Goal: Transaction & Acquisition: Book appointment/travel/reservation

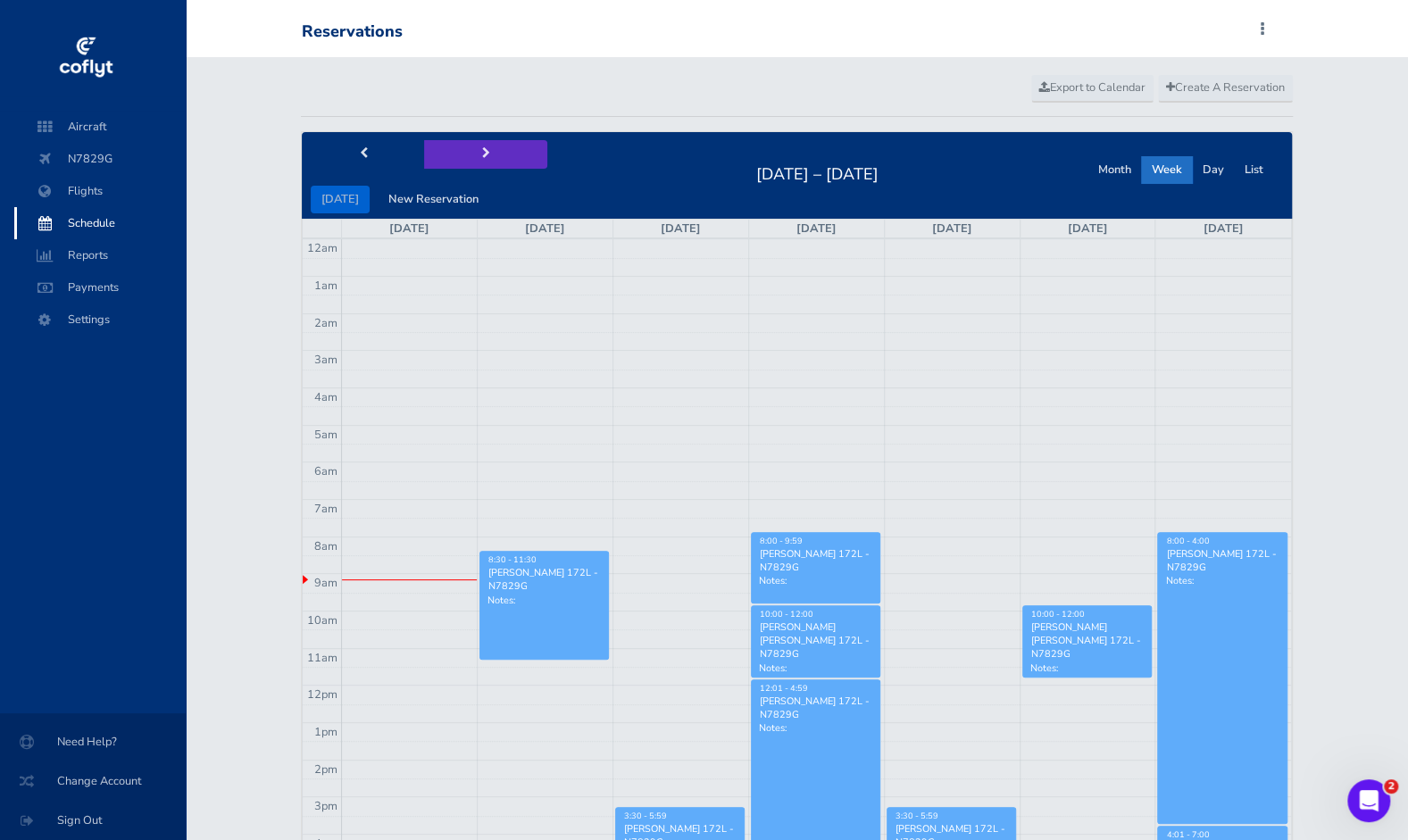
click at [483, 140] on button "next" at bounding box center [485, 153] width 123 height 28
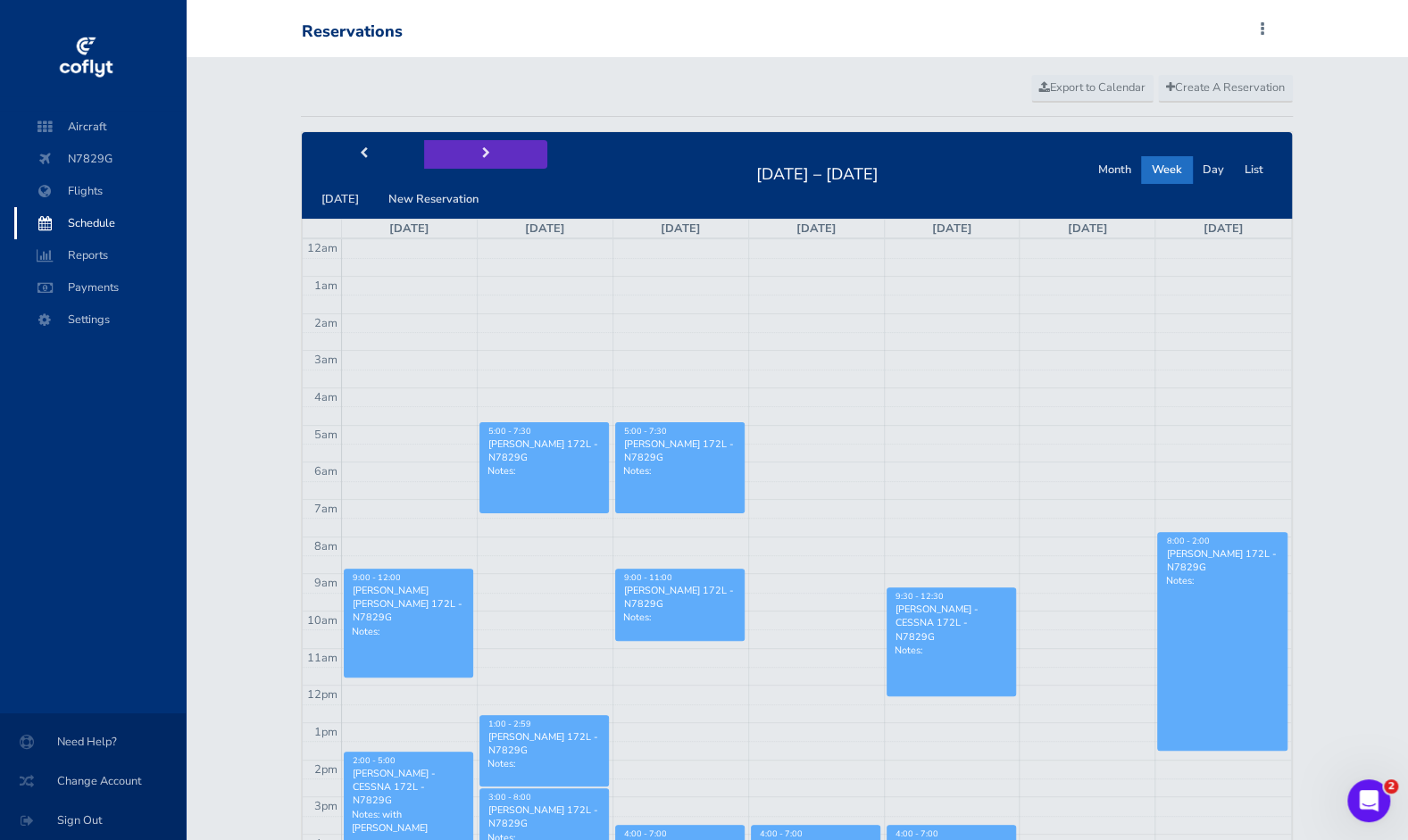
click at [483, 140] on button "next" at bounding box center [485, 153] width 123 height 28
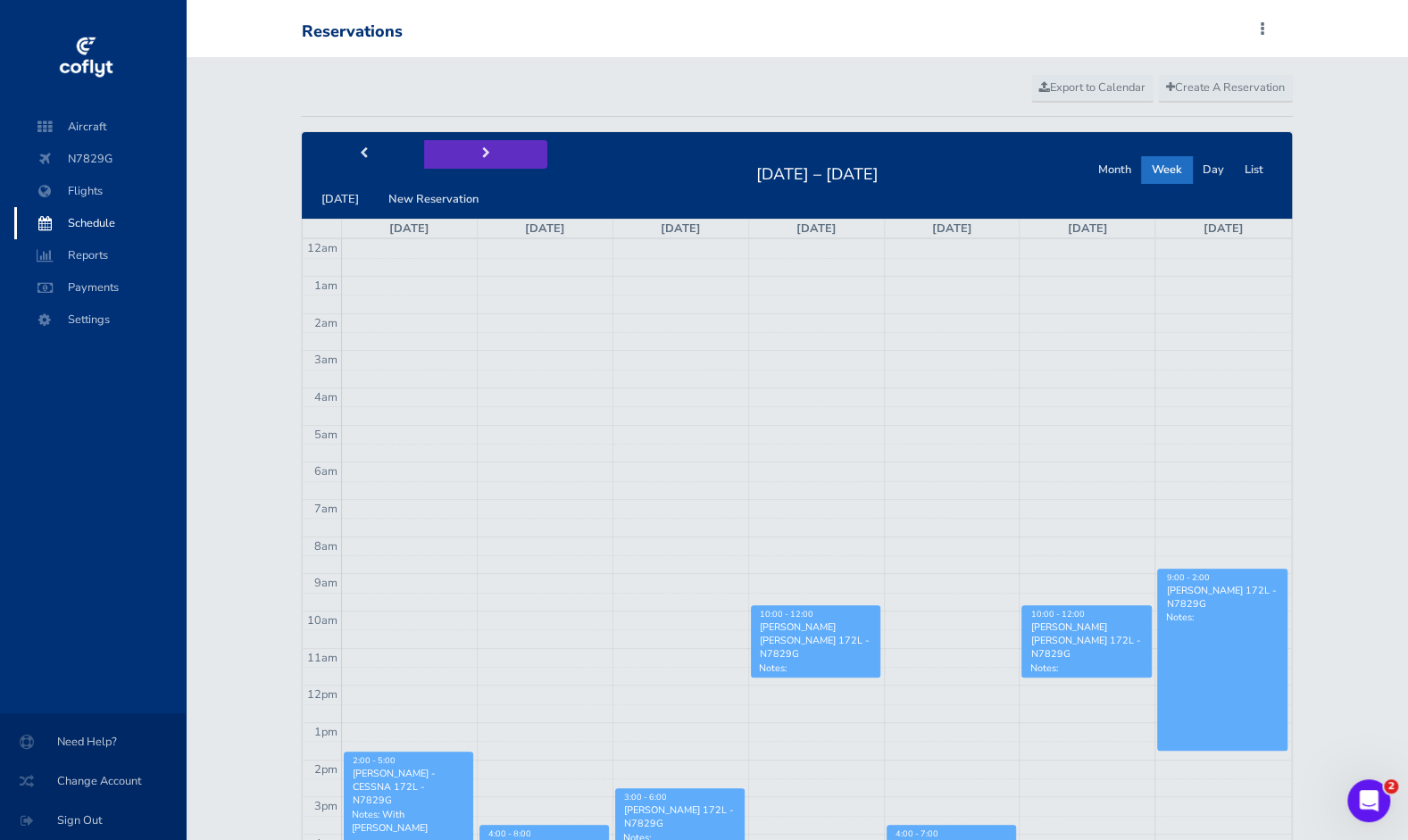
click at [483, 140] on button "next" at bounding box center [485, 153] width 123 height 28
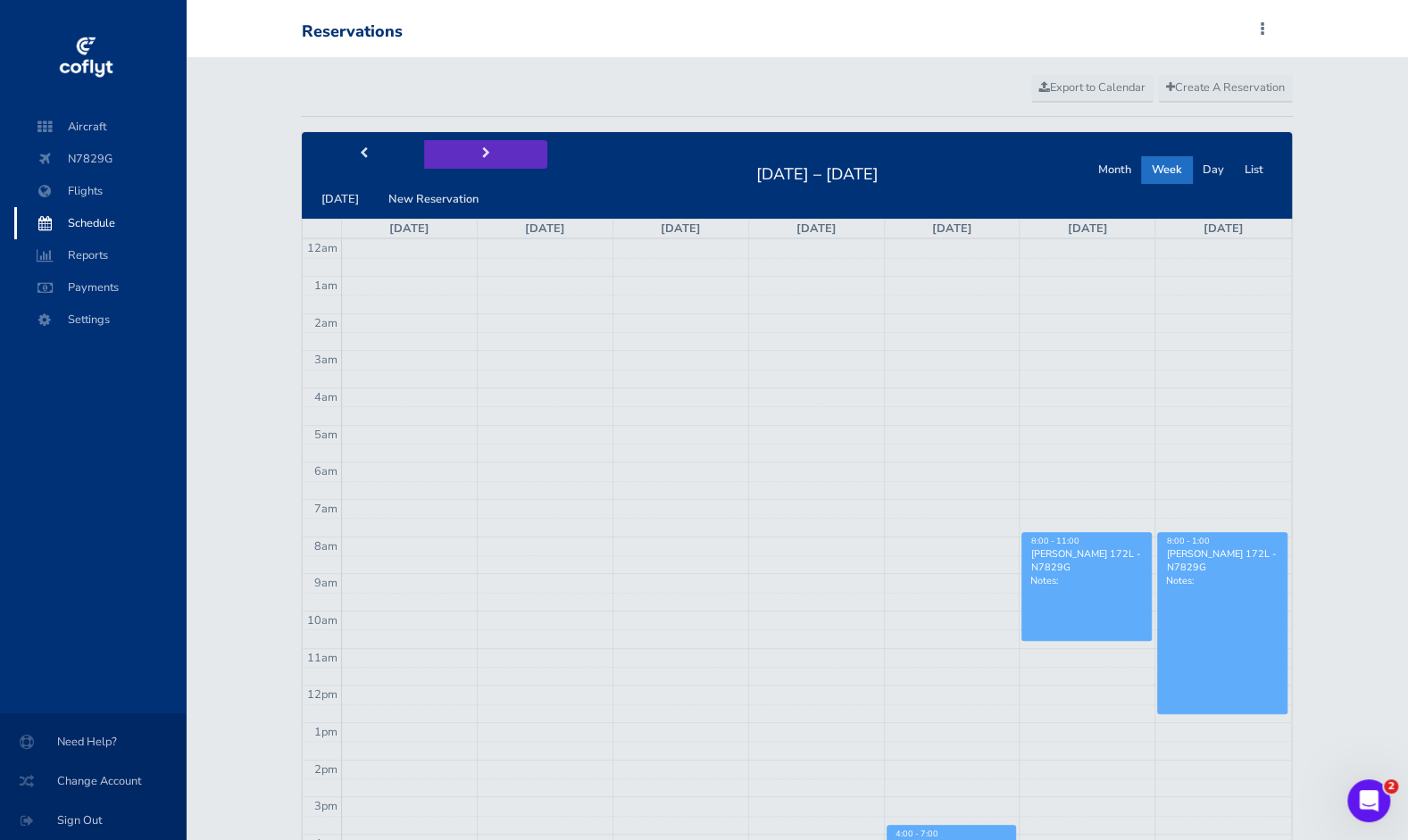
click at [483, 140] on button "next" at bounding box center [485, 153] width 123 height 28
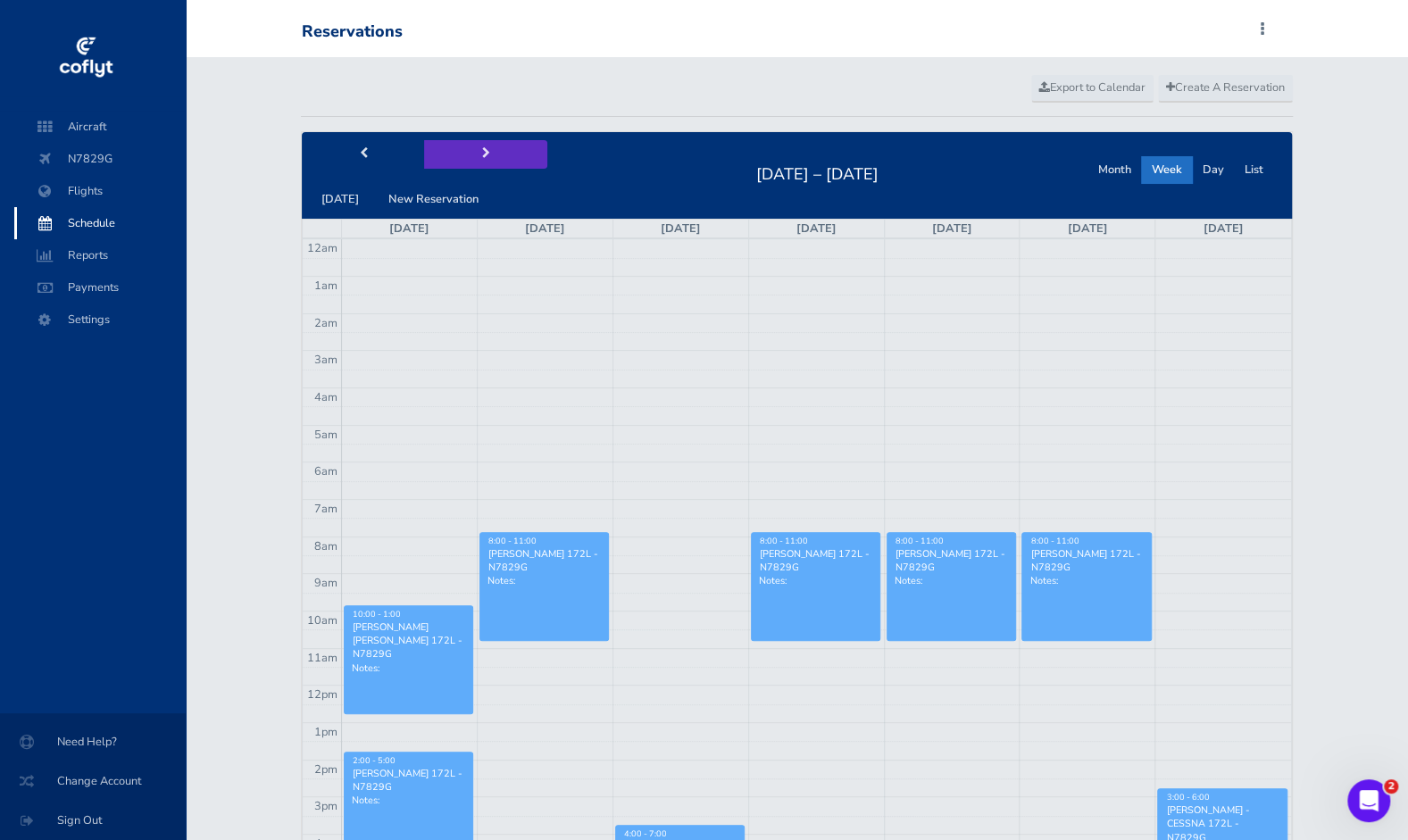
click at [483, 140] on button "next" at bounding box center [485, 153] width 123 height 28
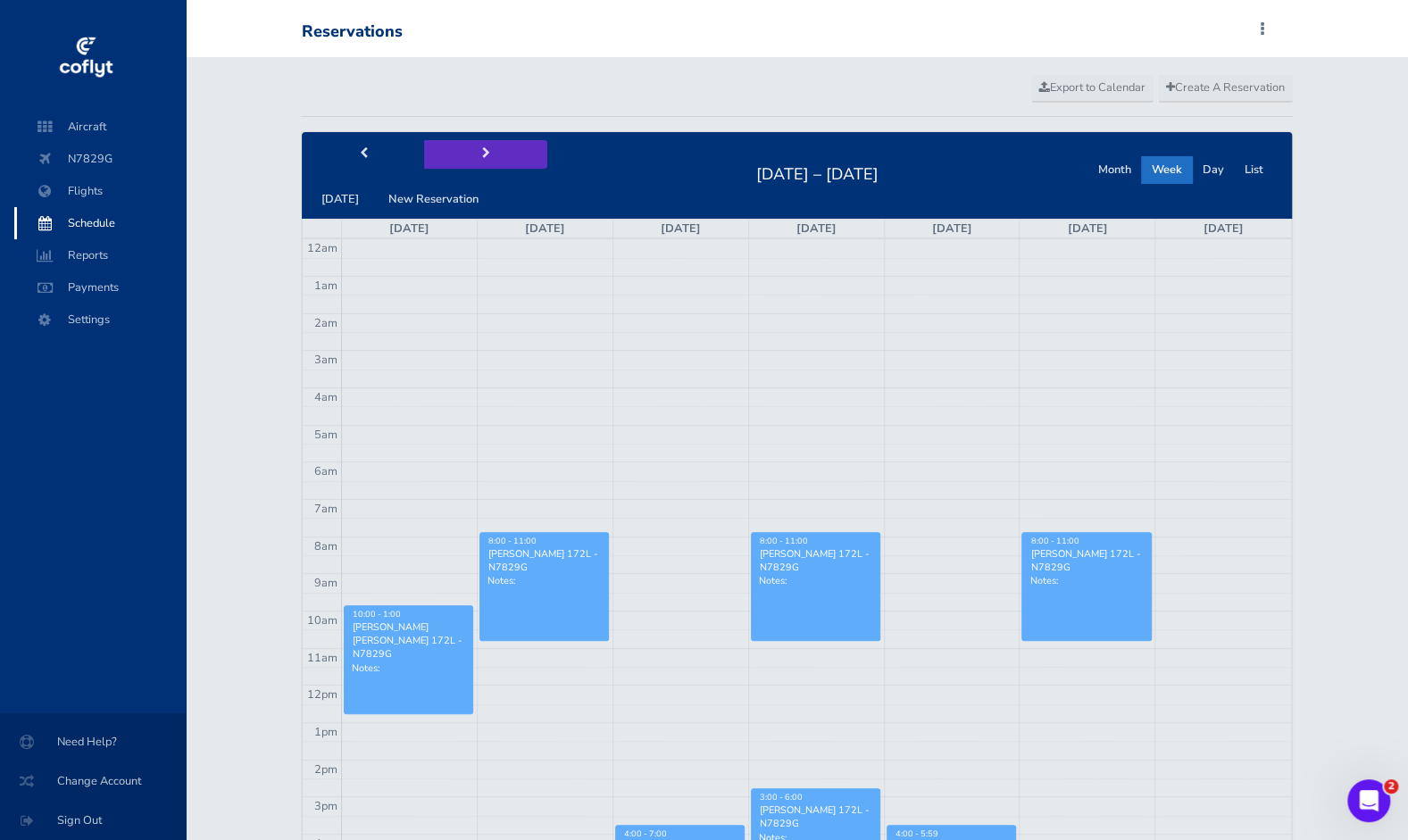
click at [483, 140] on button "next" at bounding box center [485, 153] width 123 height 28
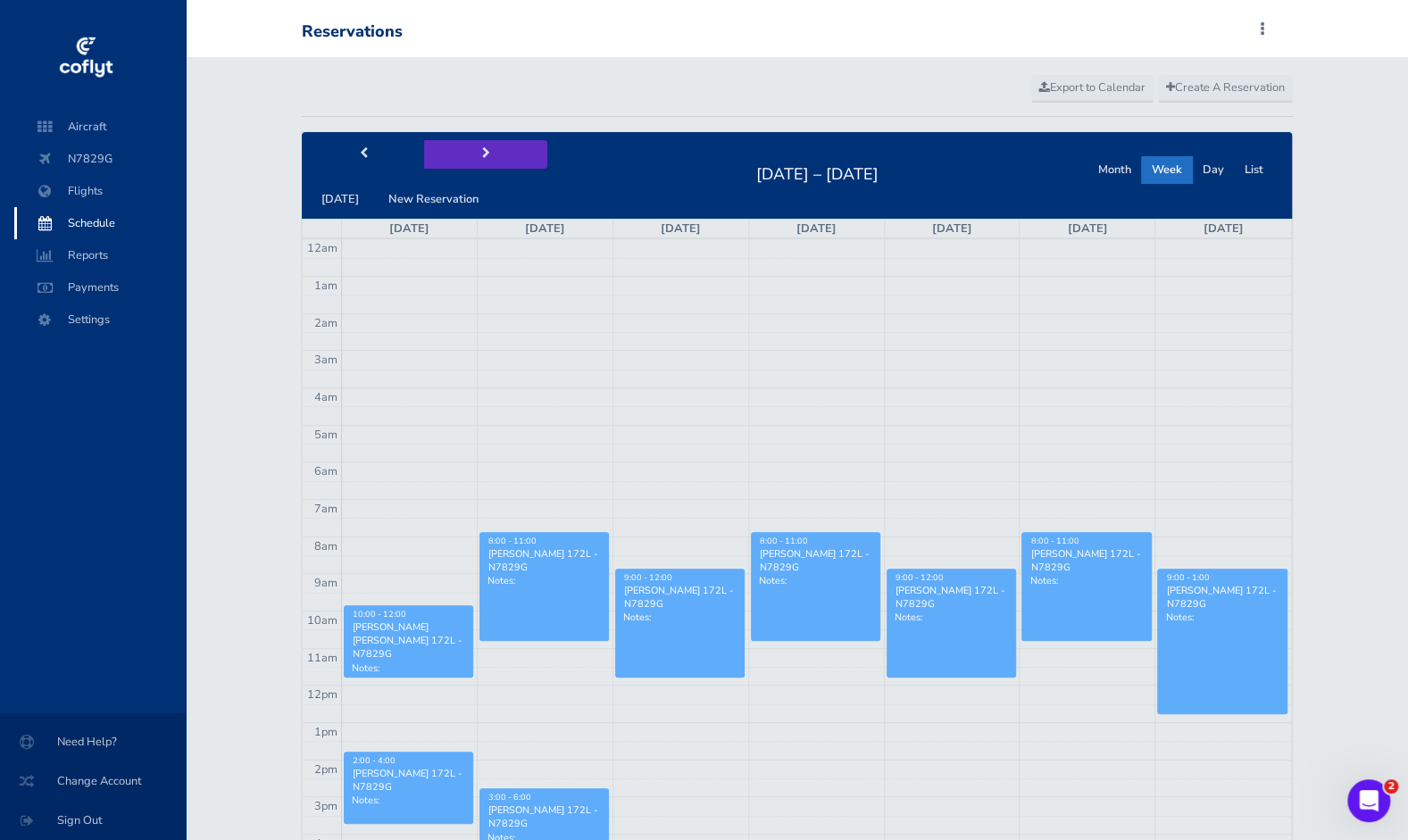
click at [483, 140] on button "next" at bounding box center [485, 153] width 123 height 28
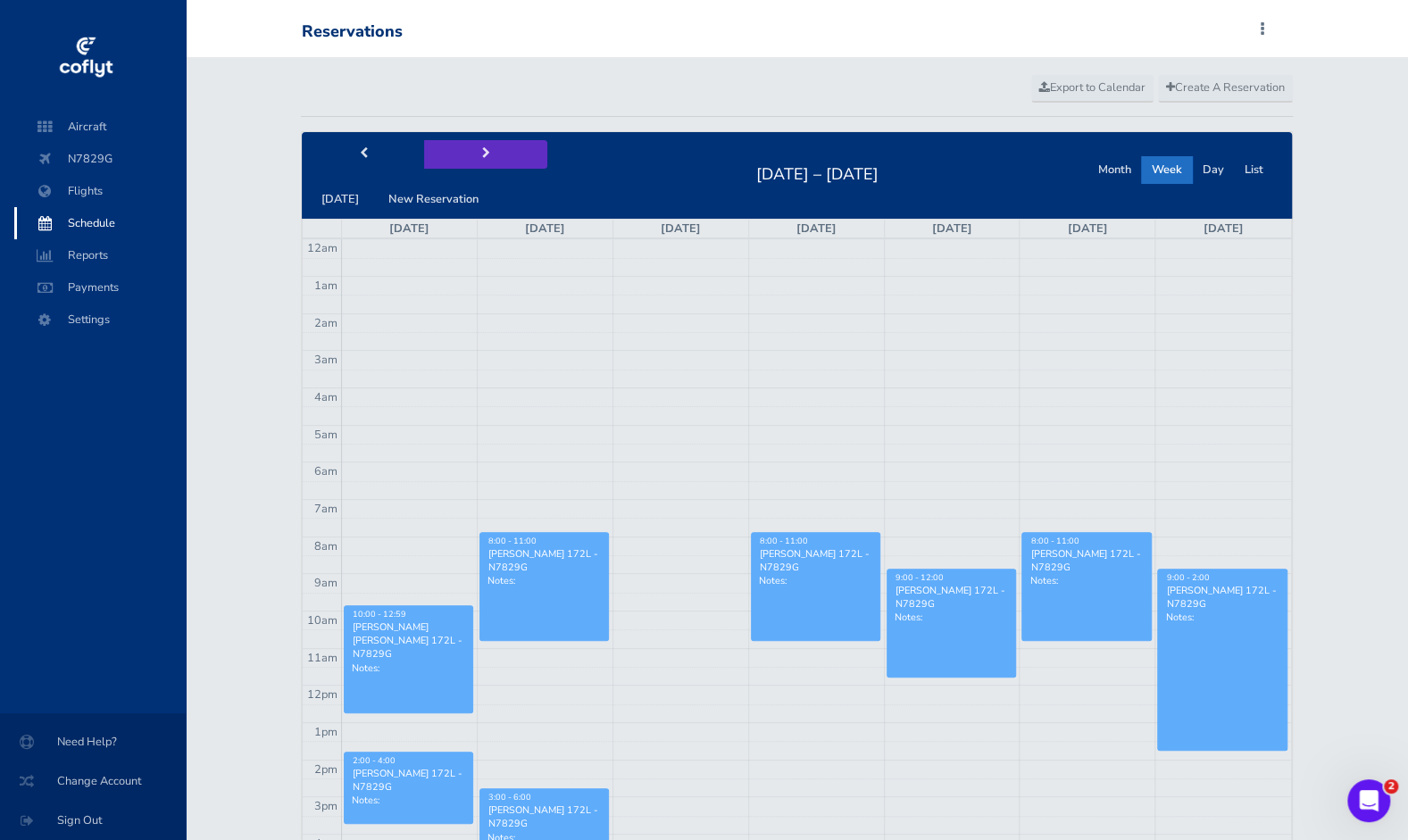
click at [483, 140] on button "next" at bounding box center [485, 153] width 123 height 28
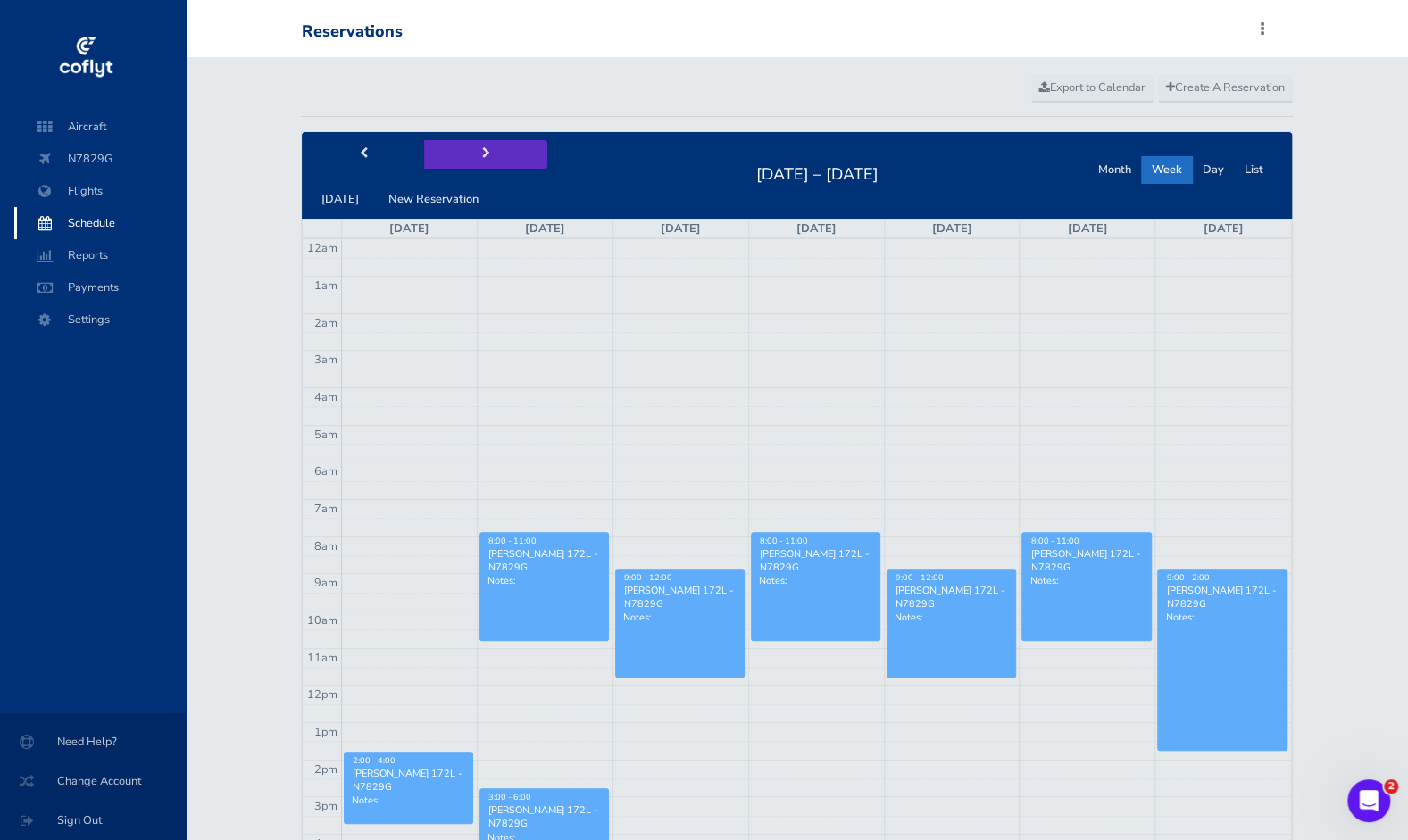
click at [483, 140] on button "next" at bounding box center [485, 153] width 123 height 28
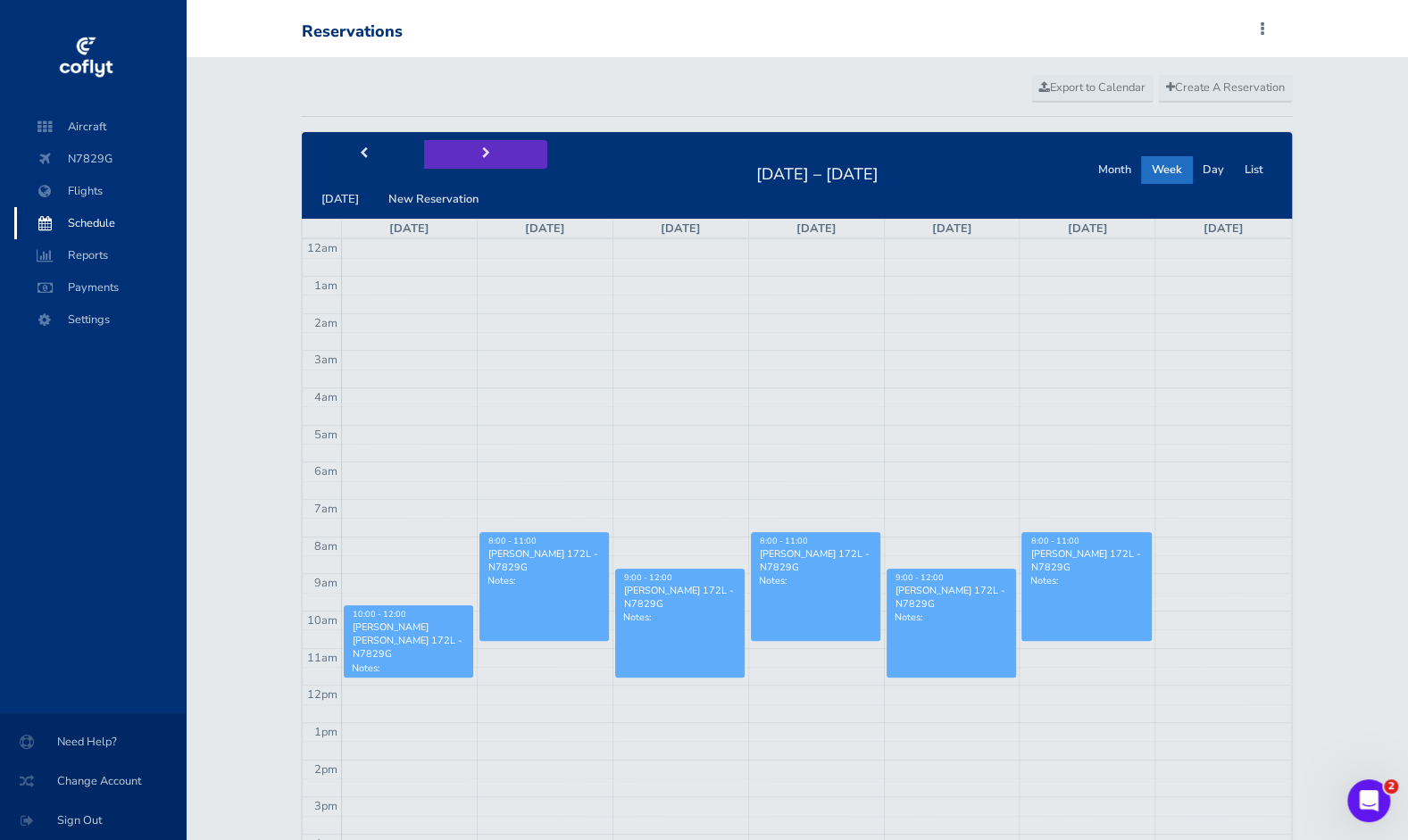
click at [483, 140] on button "next" at bounding box center [485, 153] width 123 height 28
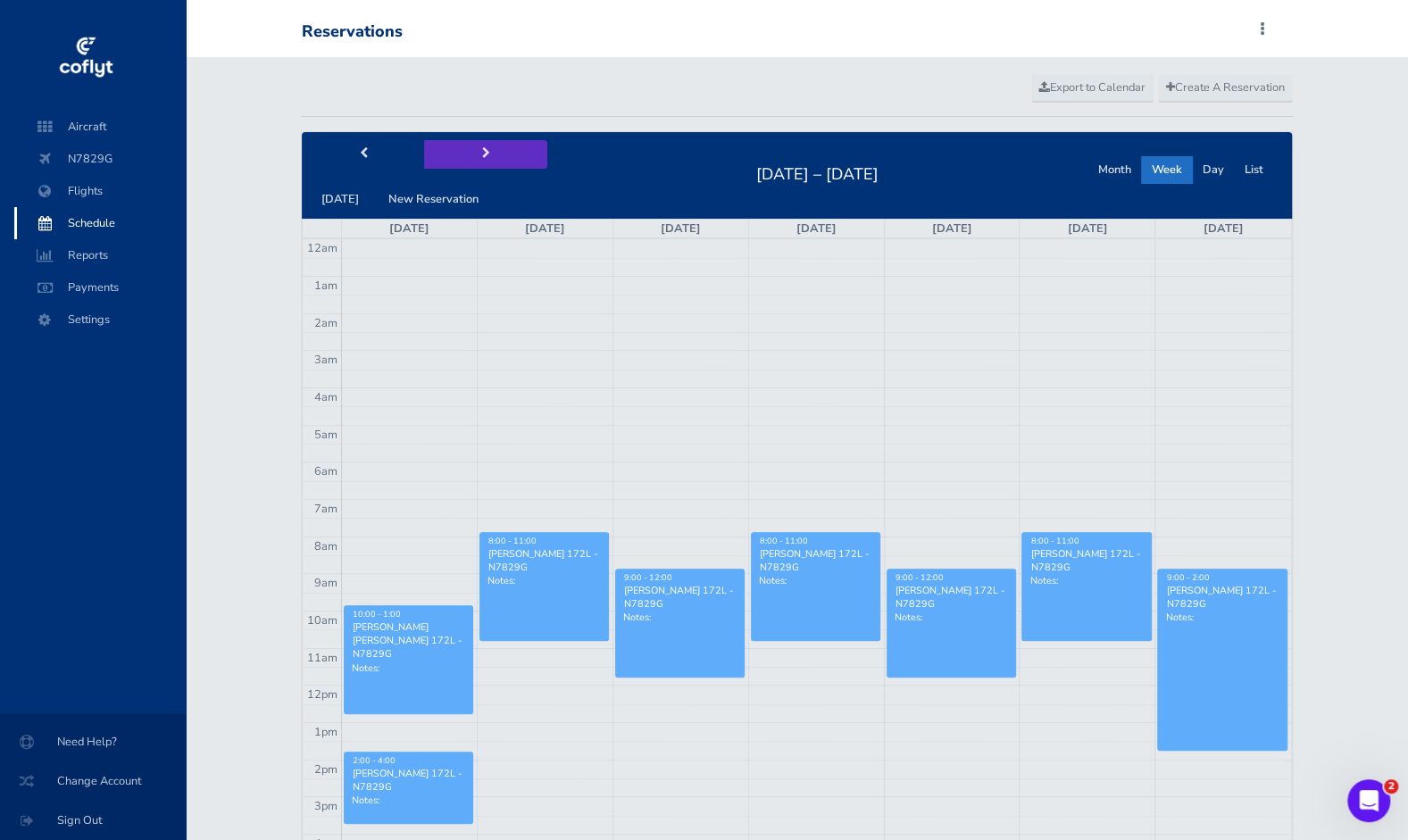
click at [483, 140] on button "next" at bounding box center [485, 153] width 123 height 28
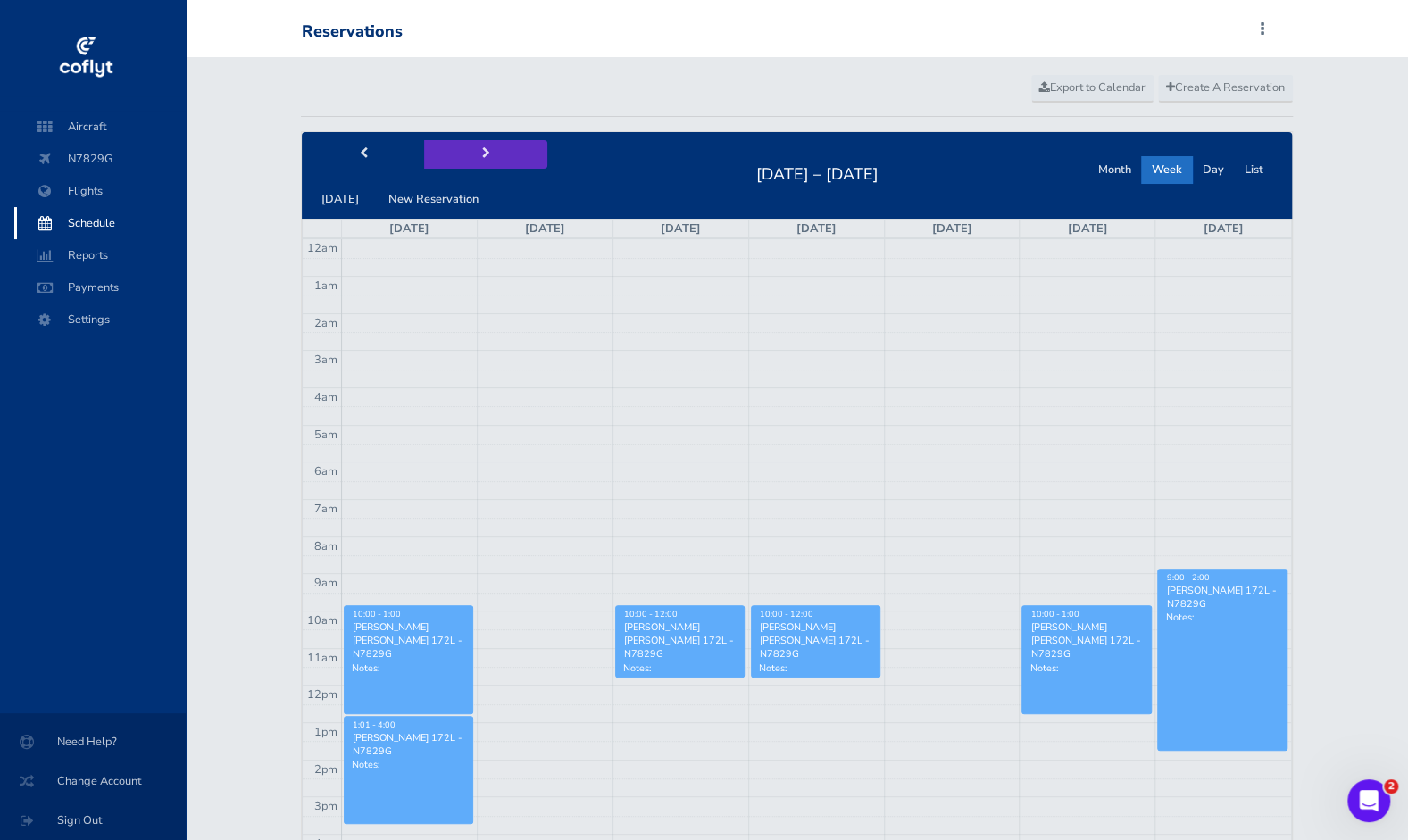
click at [483, 140] on button "next" at bounding box center [485, 153] width 123 height 28
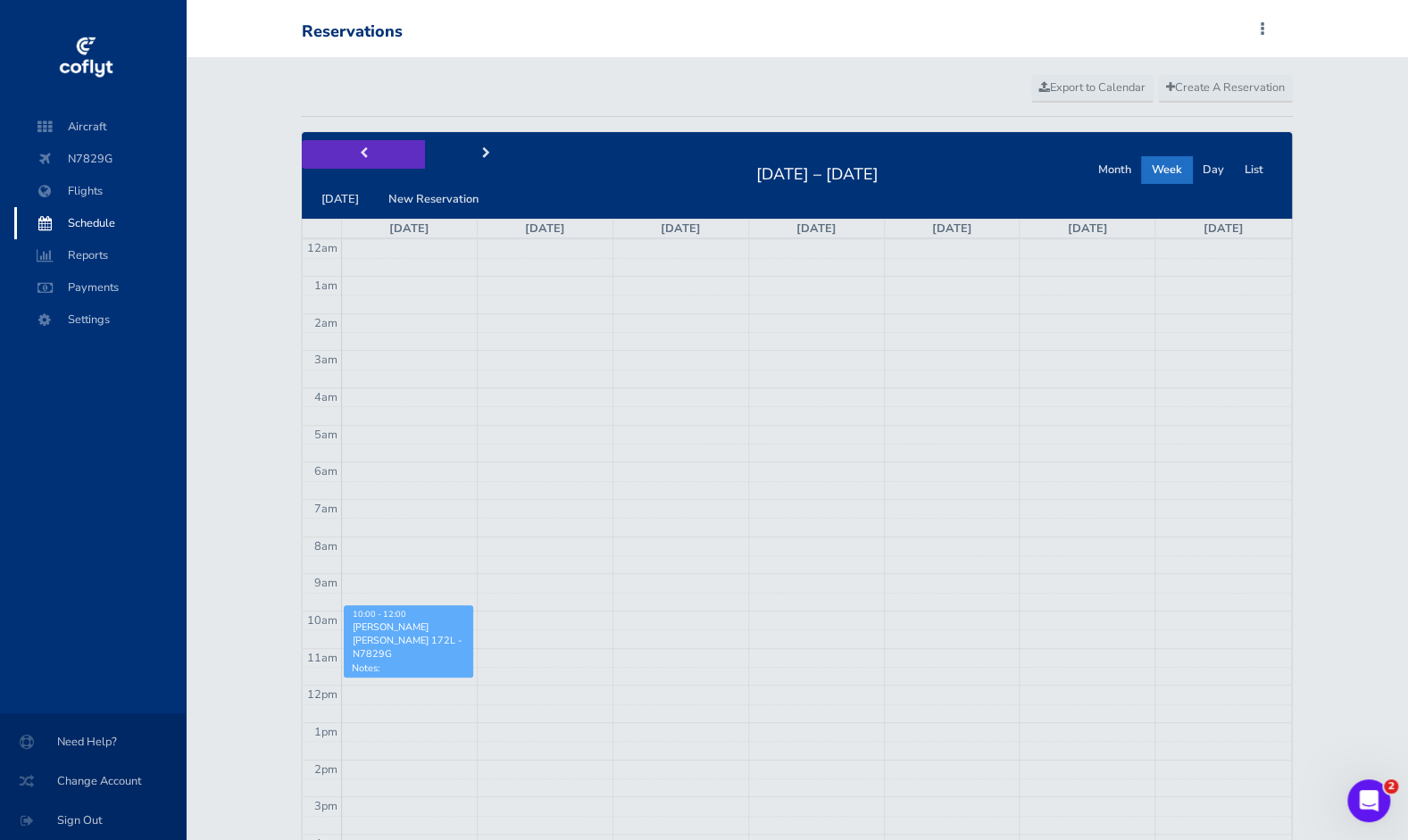
click at [380, 163] on button "prev" at bounding box center [363, 153] width 123 height 28
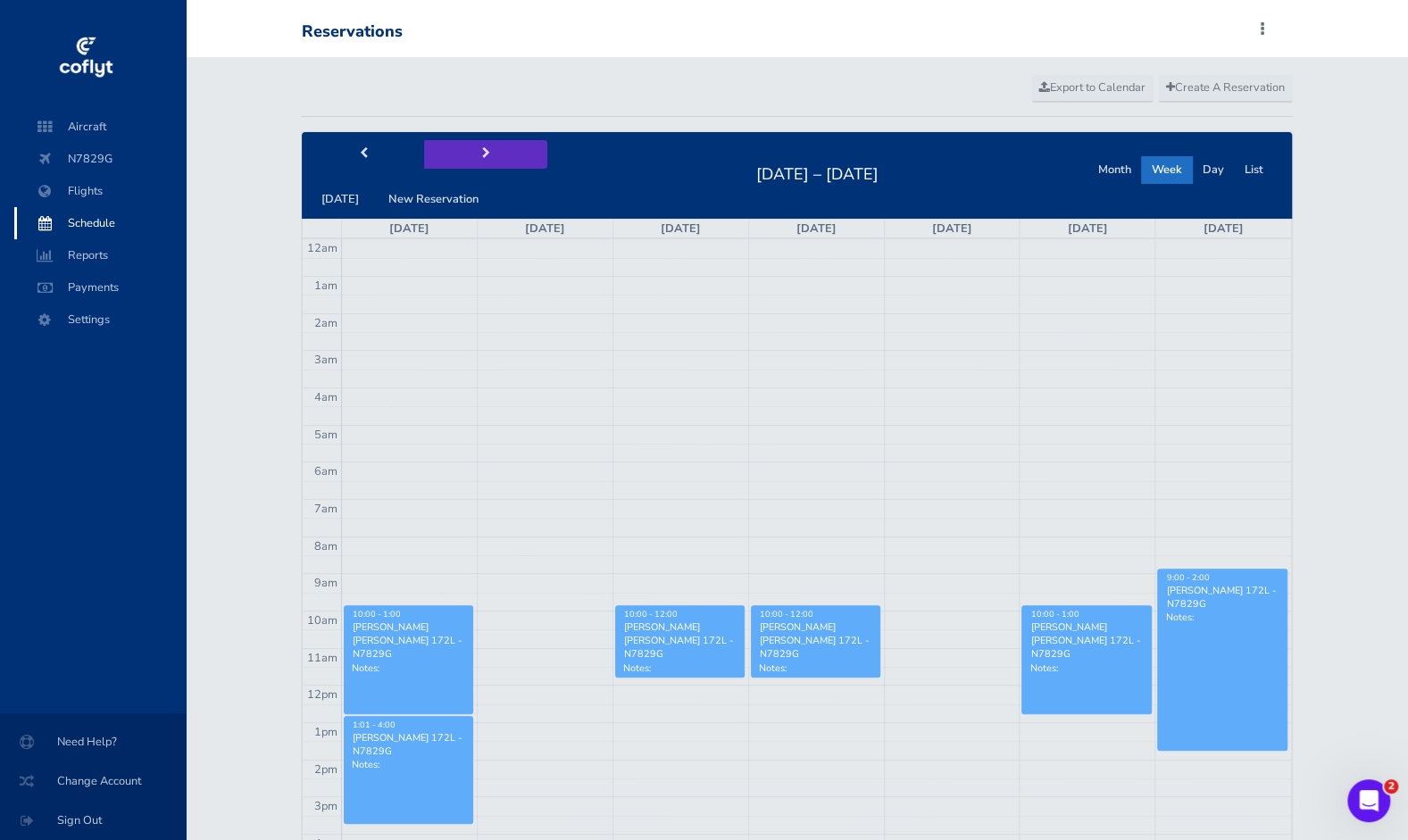
click at [465, 152] on button "next" at bounding box center [485, 153] width 123 height 28
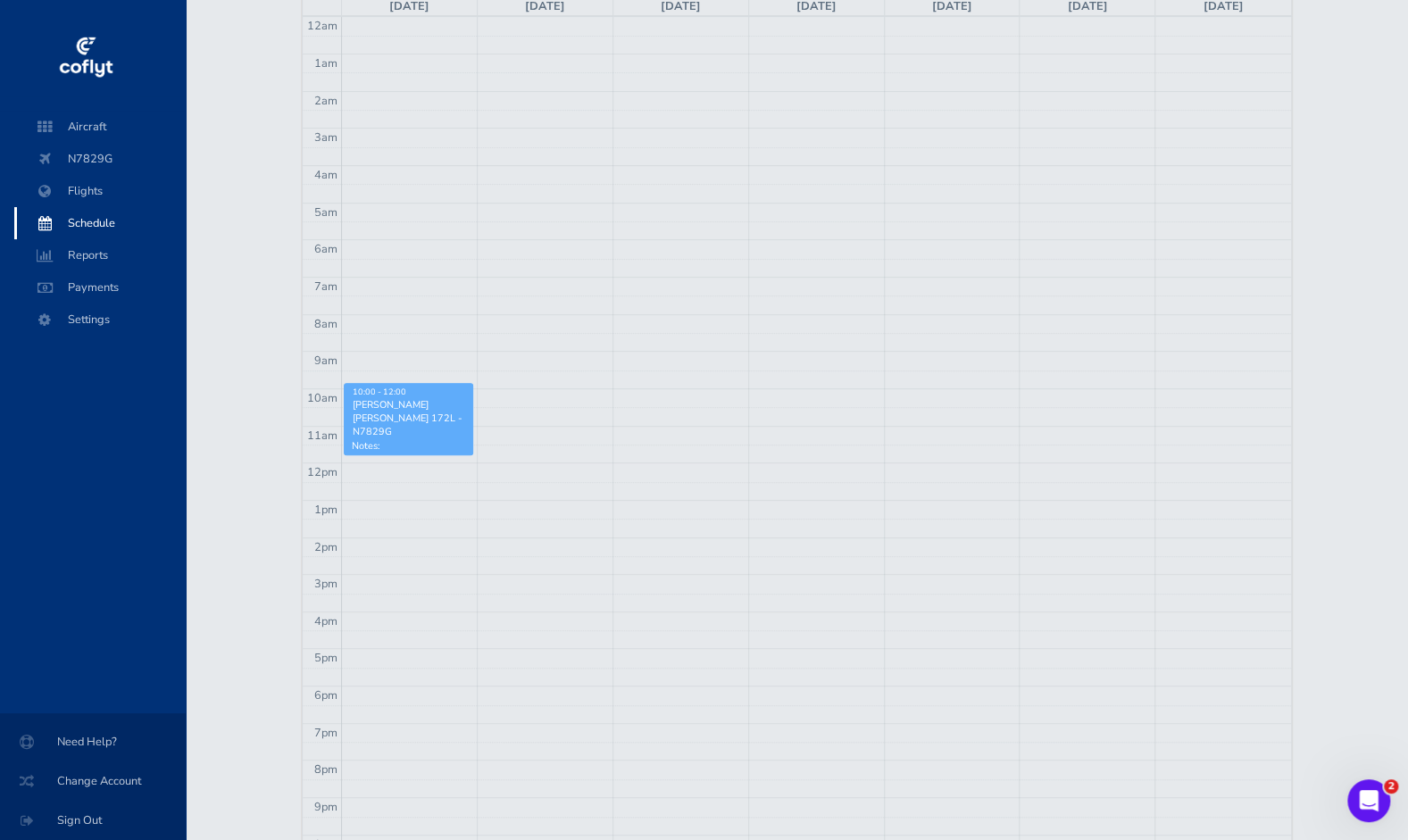
scroll to position [227, 0]
click at [378, 497] on td at bounding box center [815, 505] width 950 height 19
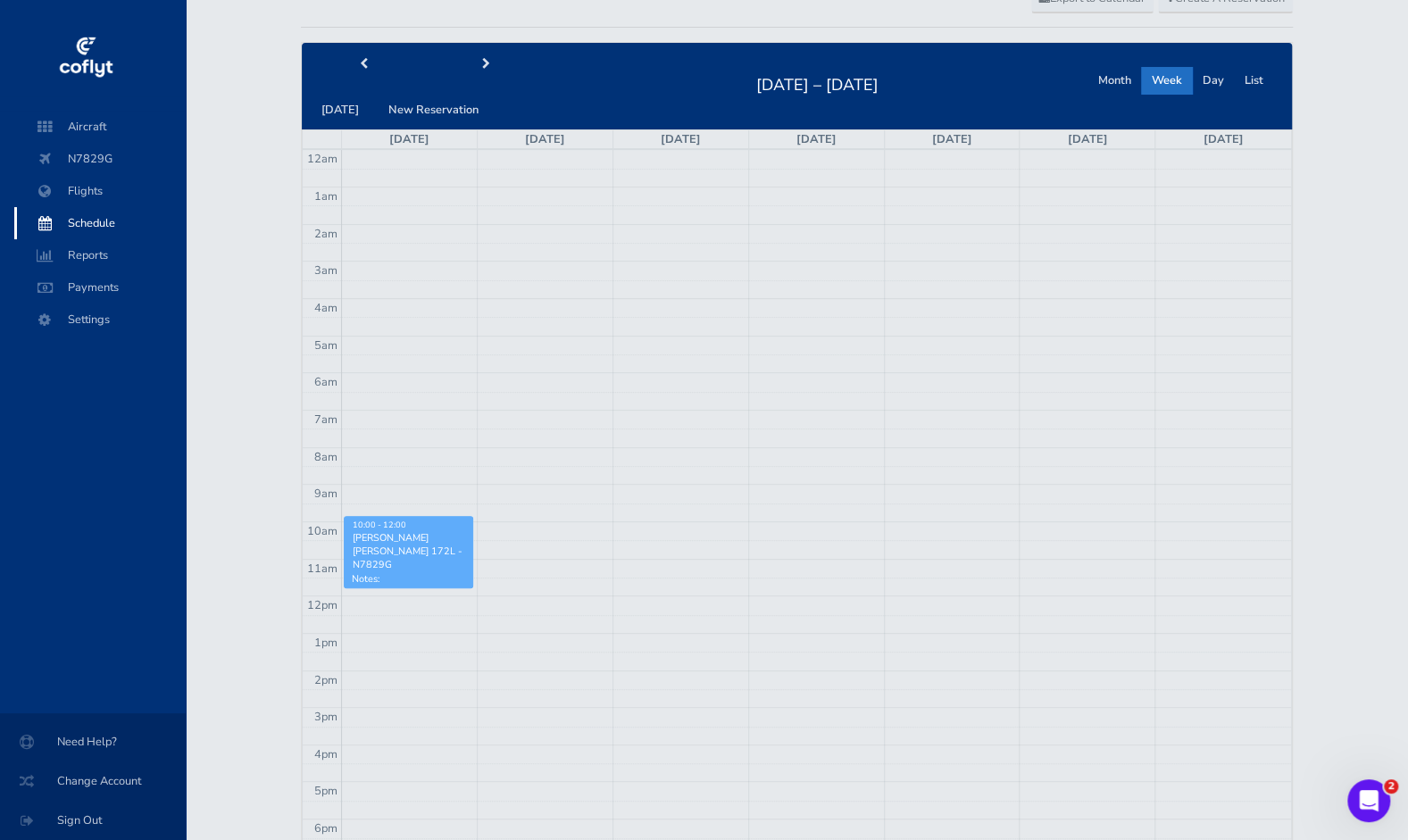
scroll to position [88, 0]
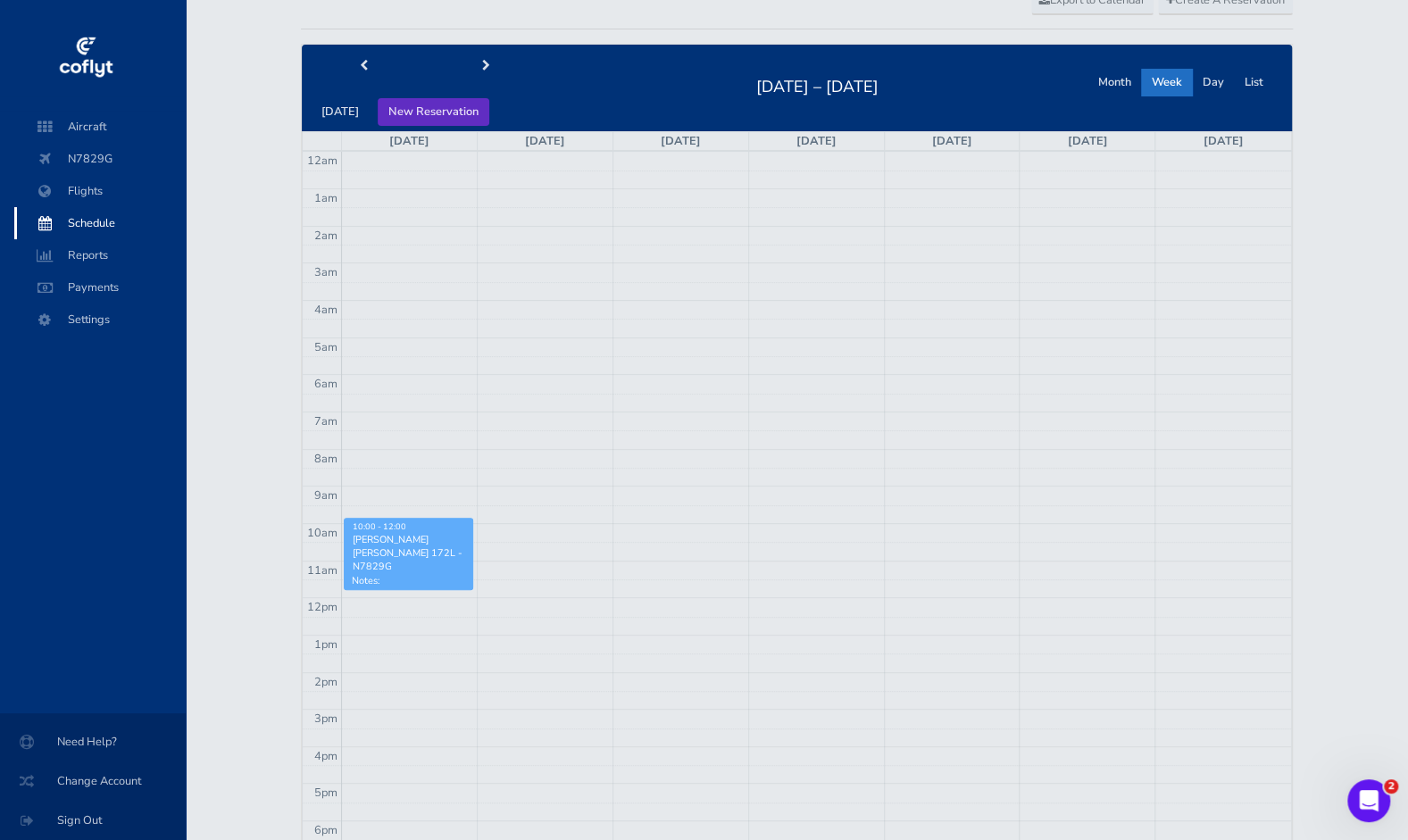
click at [406, 110] on button "New Reservation" at bounding box center [432, 111] width 111 height 28
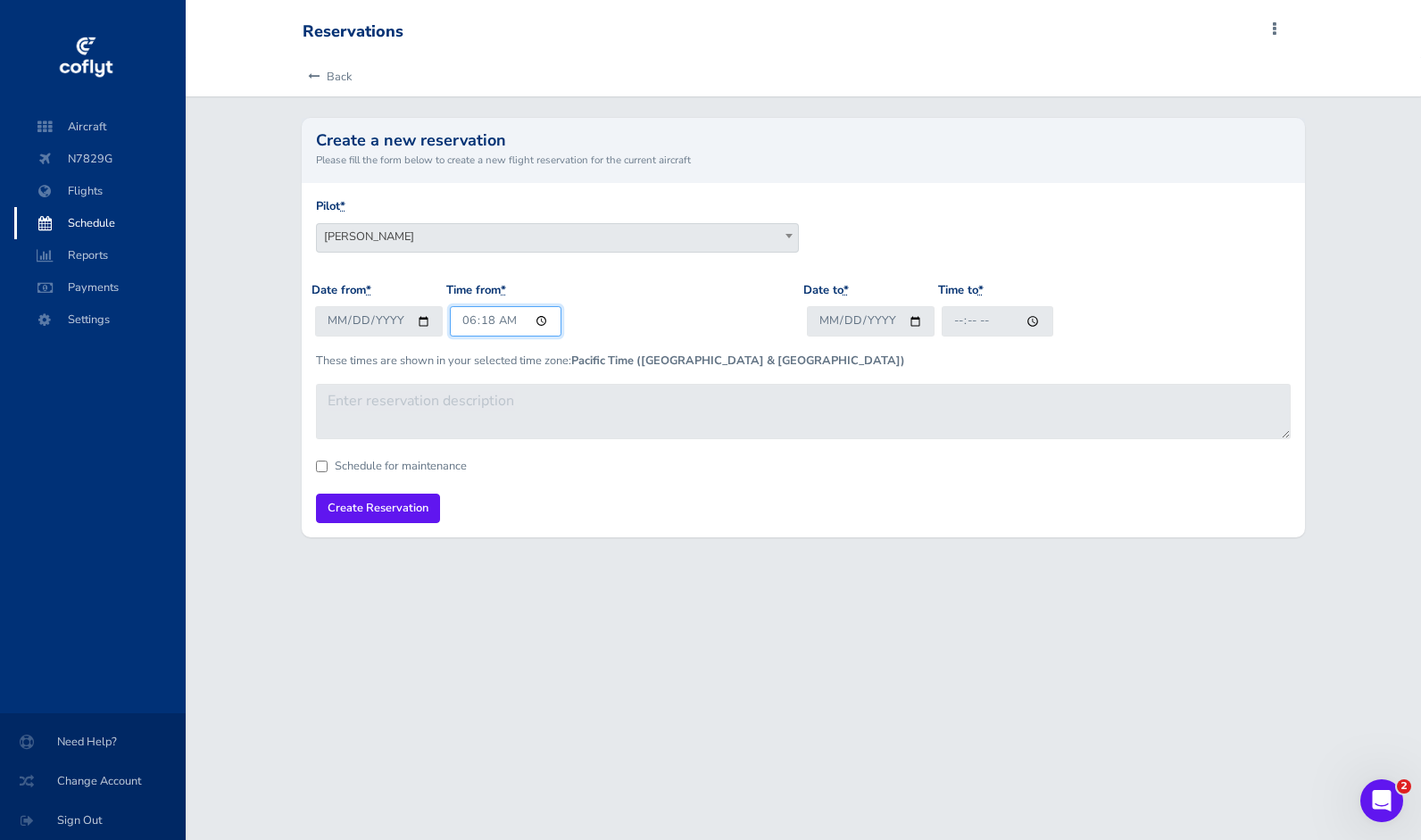
click at [543, 314] on input "06:18" at bounding box center [505, 320] width 111 height 30
type input "13:00"
click at [912, 317] on input "Date to *" at bounding box center [871, 320] width 128 height 30
click at [418, 322] on input "2025-08-17" at bounding box center [379, 320] width 128 height 30
type input "2025-11-16"
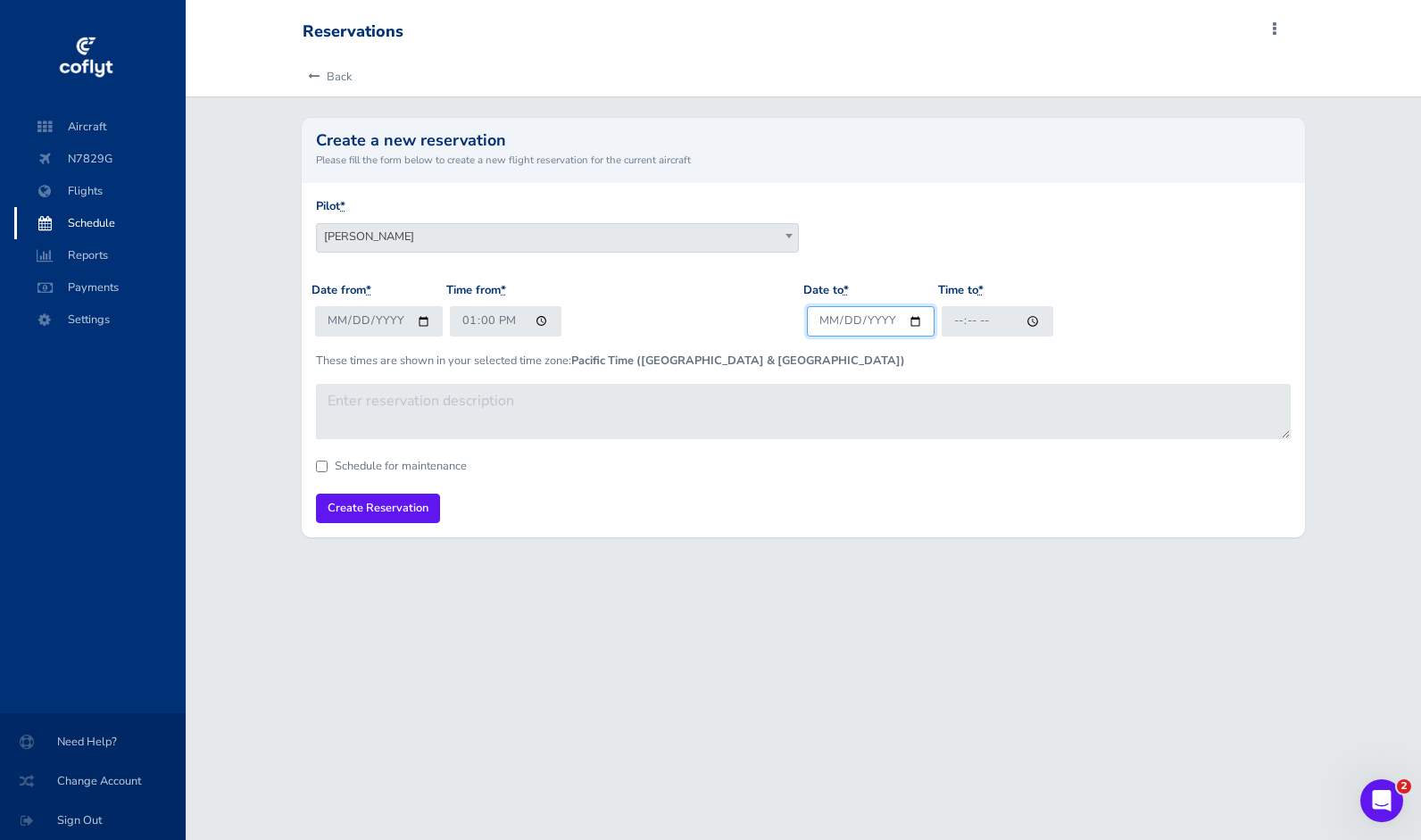
click at [919, 315] on input "Date to *" at bounding box center [871, 320] width 128 height 30
type input "2025-11-16"
click at [1036, 319] on input "Time to *" at bounding box center [997, 320] width 111 height 30
type input "17:00"
click at [690, 514] on form "Pilot * Stephen M Saslow Keith Overa Chuyi Chuang Cody Prince Sean Smith Chris …" at bounding box center [803, 360] width 973 height 326
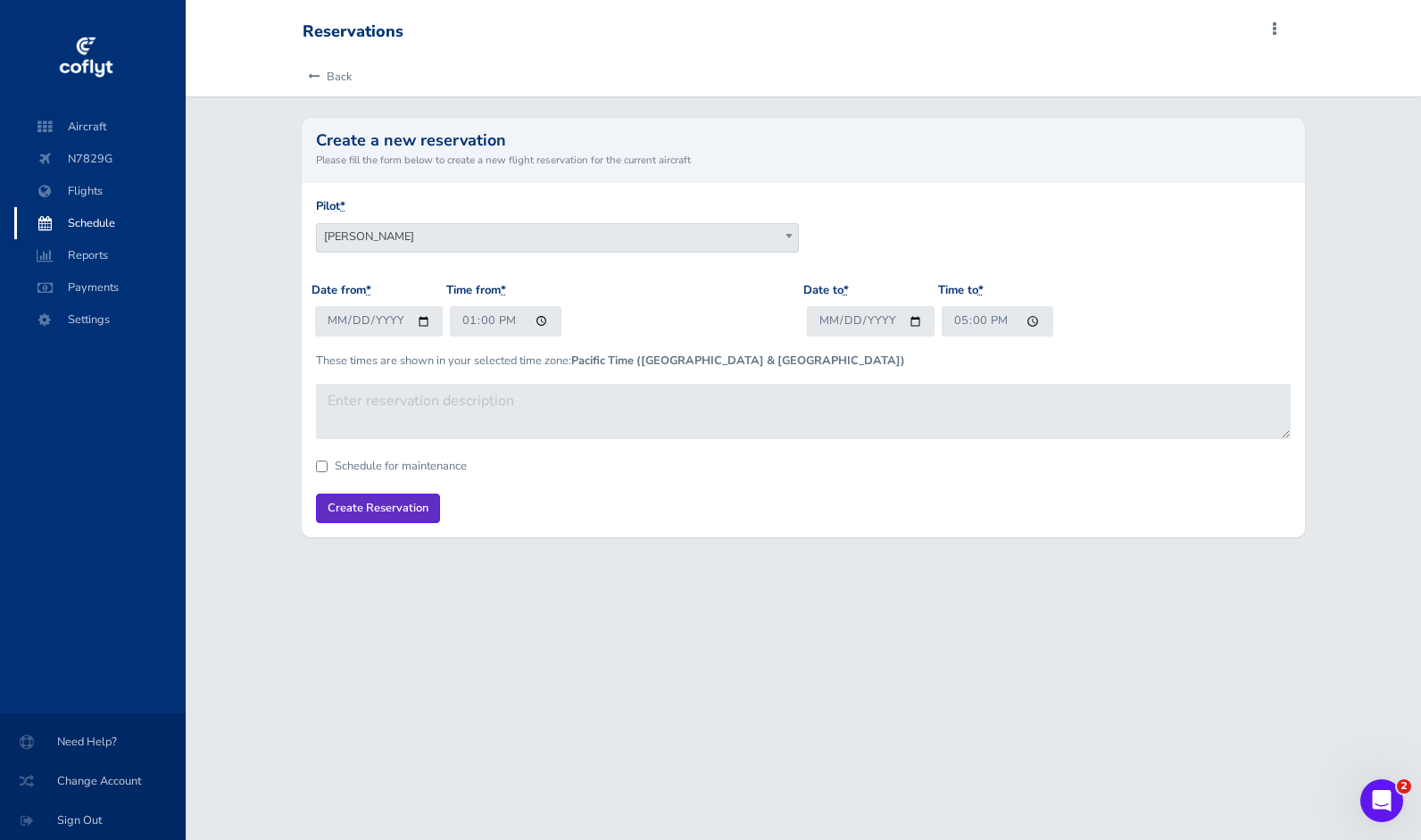
click at [350, 503] on input "Create Reservation" at bounding box center [378, 508] width 124 height 30
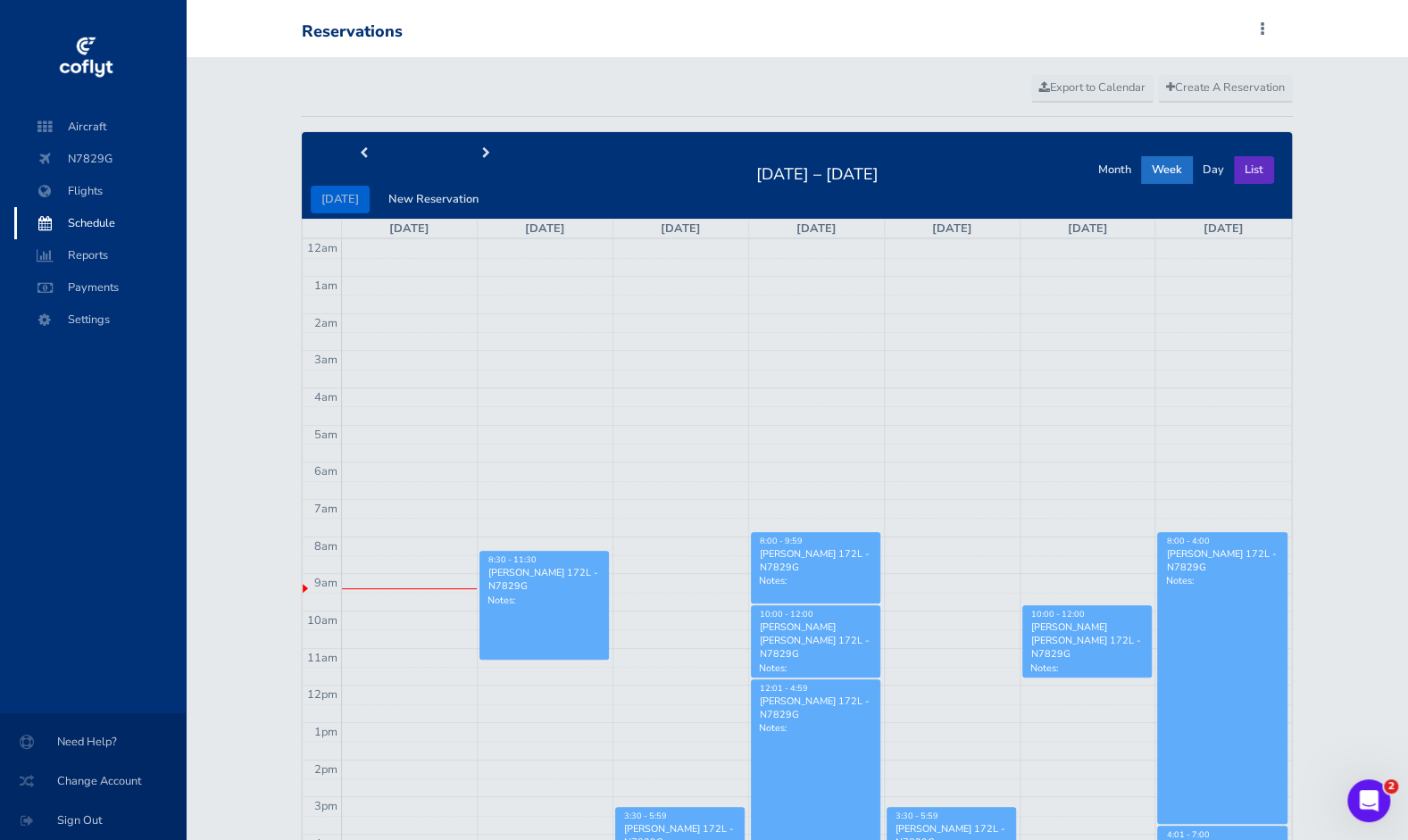
click at [1261, 168] on button "List" at bounding box center [1254, 170] width 40 height 28
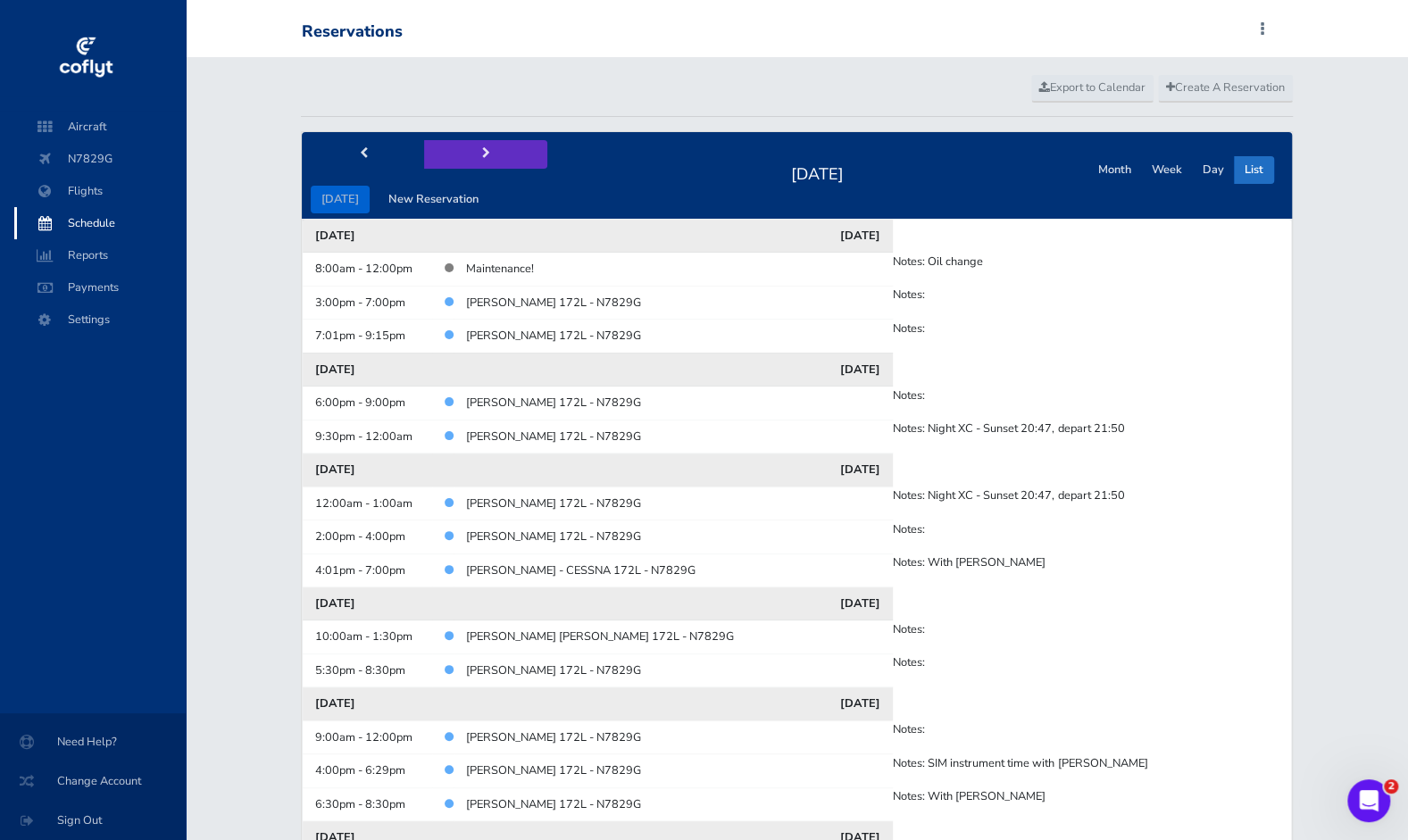
click at [487, 152] on button "next" at bounding box center [485, 153] width 123 height 28
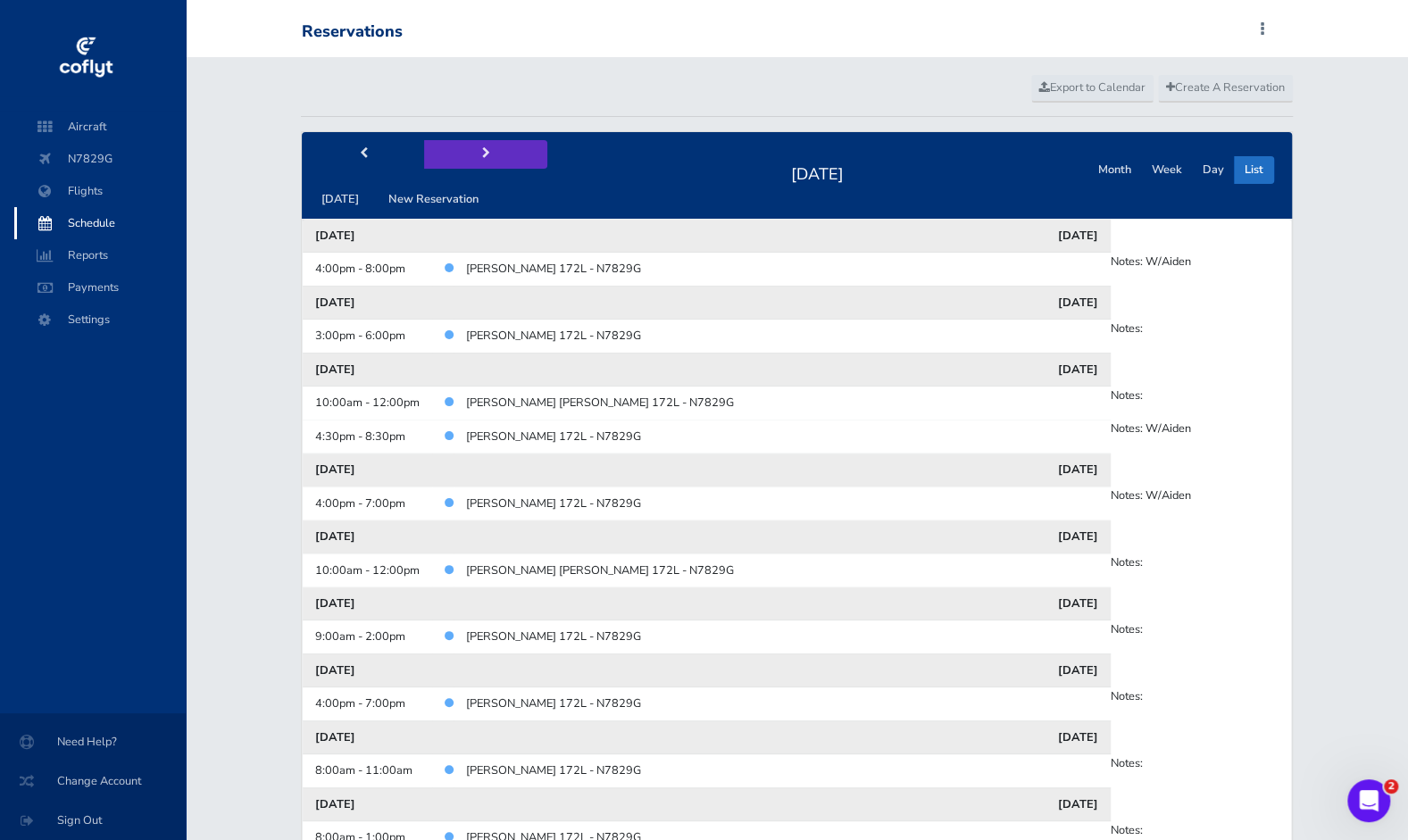
click at [482, 154] on span "next" at bounding box center [486, 154] width 8 height 11
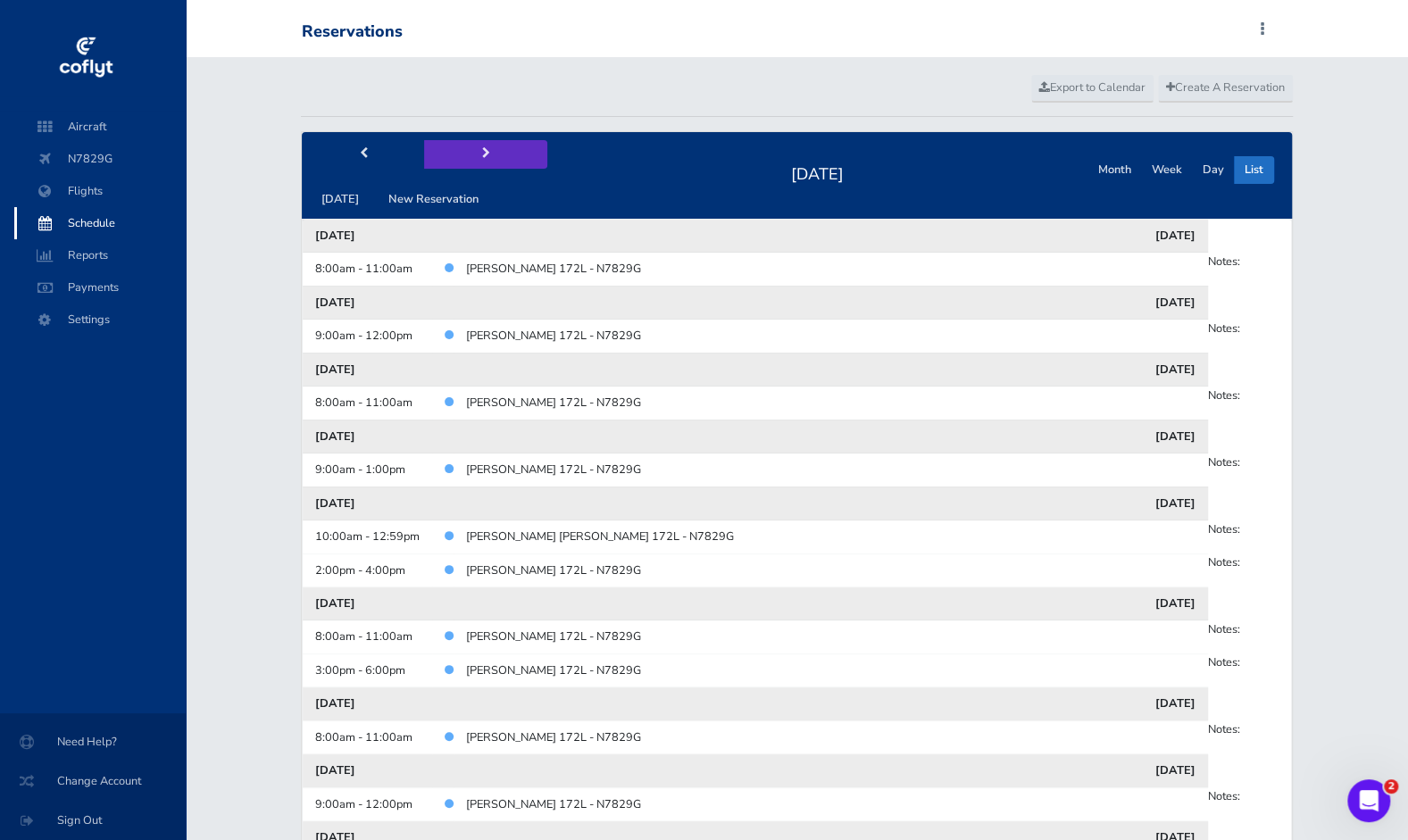
click at [482, 150] on span "next" at bounding box center [486, 154] width 8 height 11
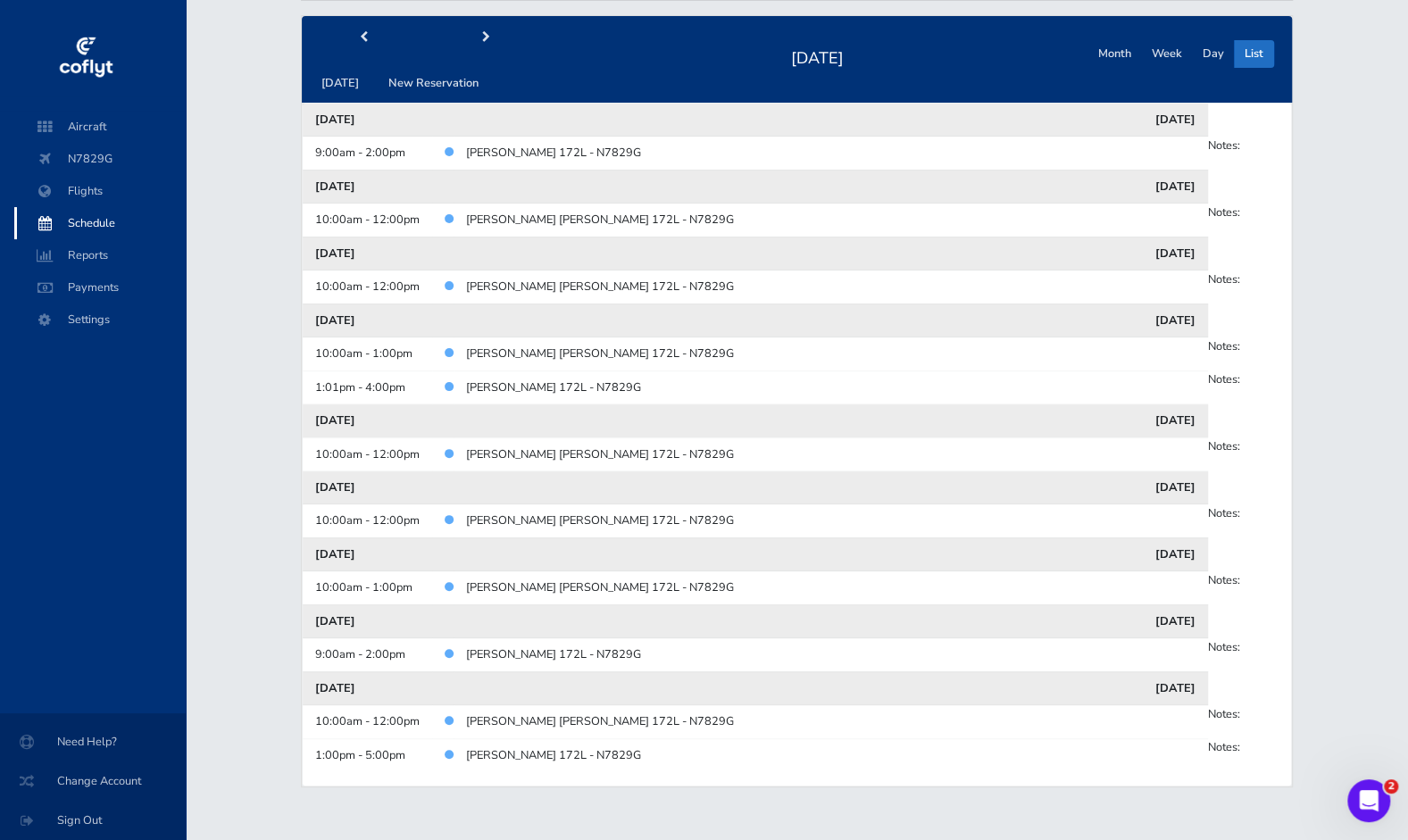
scroll to position [119, 0]
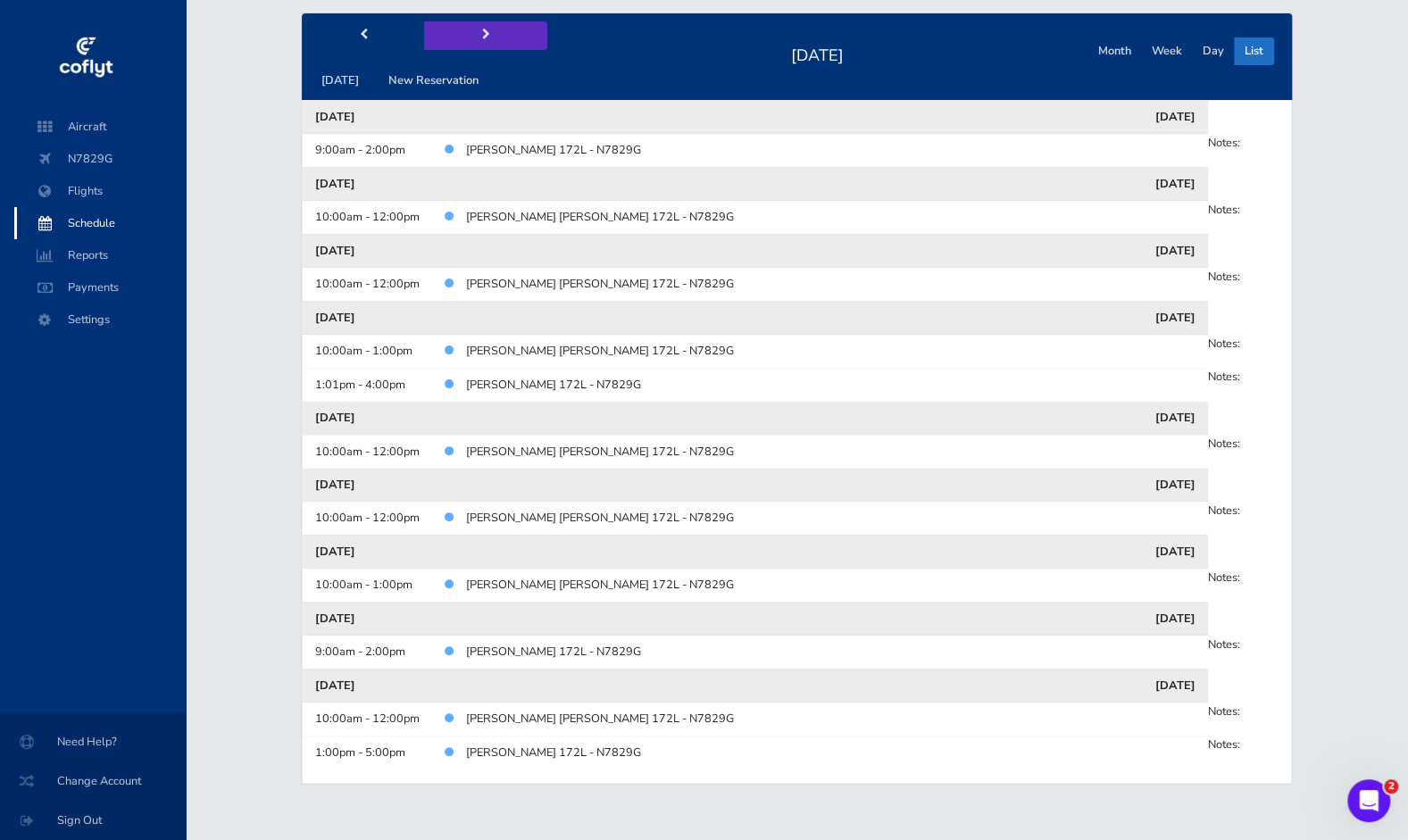
click at [492, 26] on button "next" at bounding box center [485, 34] width 123 height 28
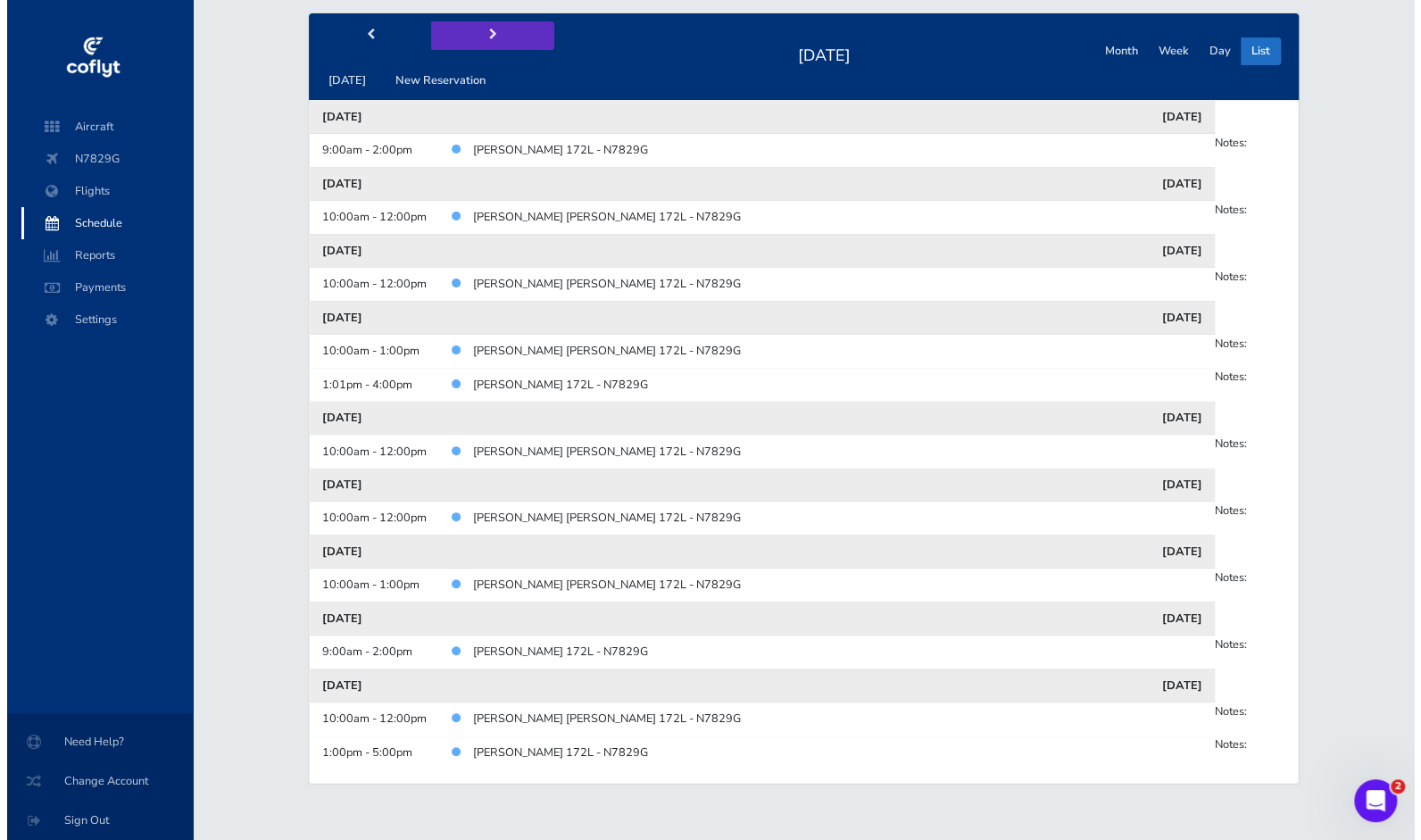
scroll to position [0, 0]
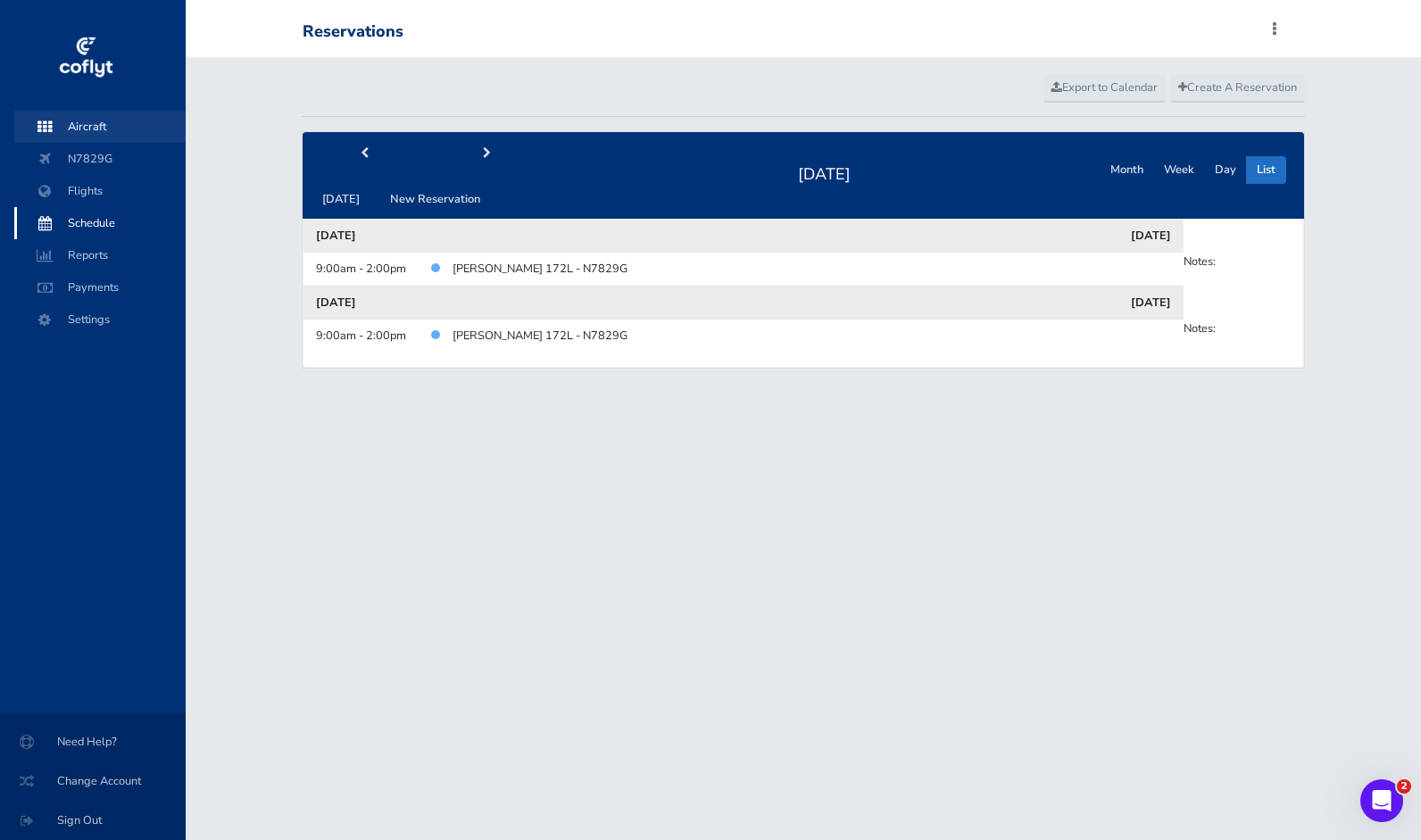
click at [88, 118] on span "Aircraft" at bounding box center [100, 127] width 135 height 32
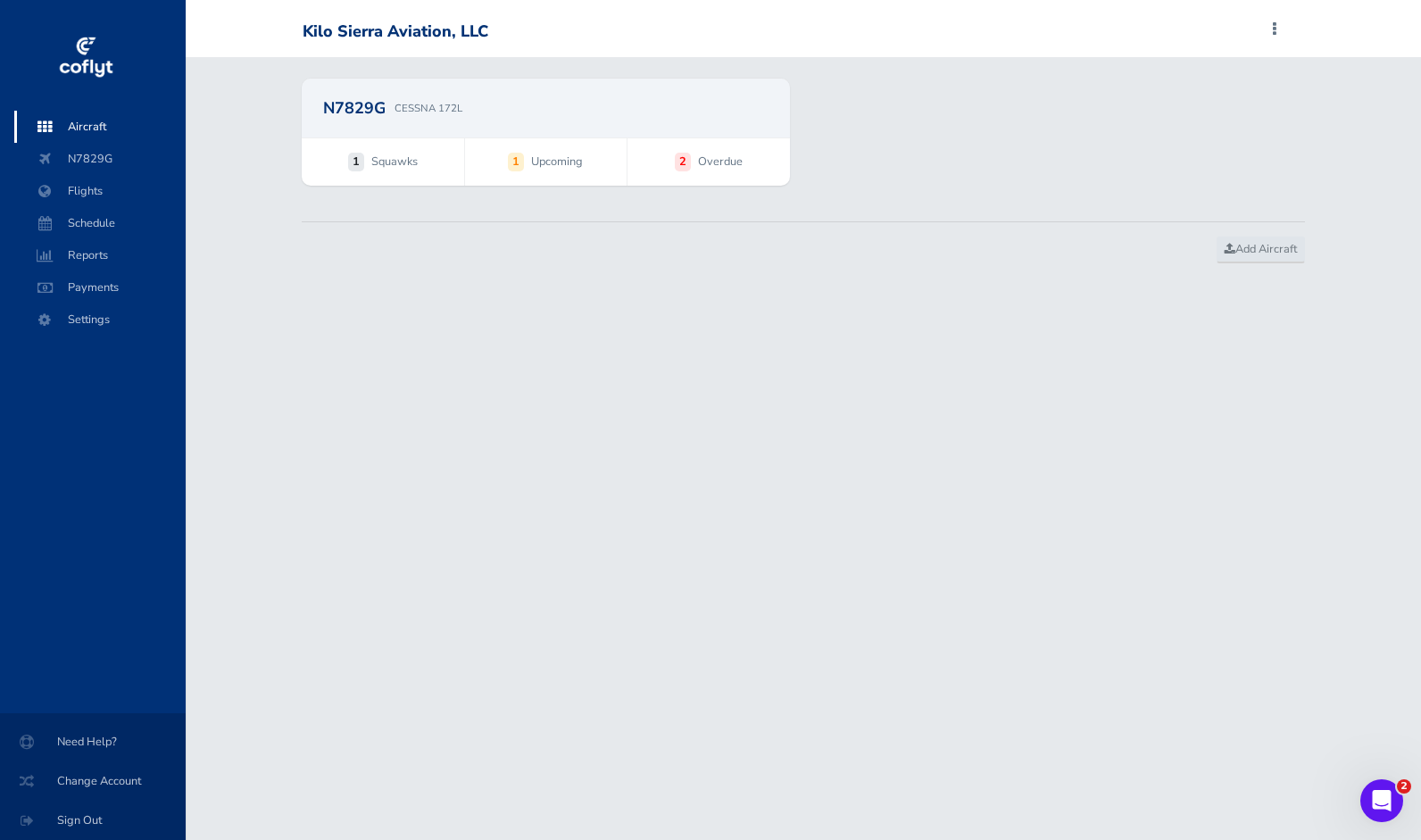
click at [558, 153] on span "Upcoming" at bounding box center [557, 161] width 51 height 18
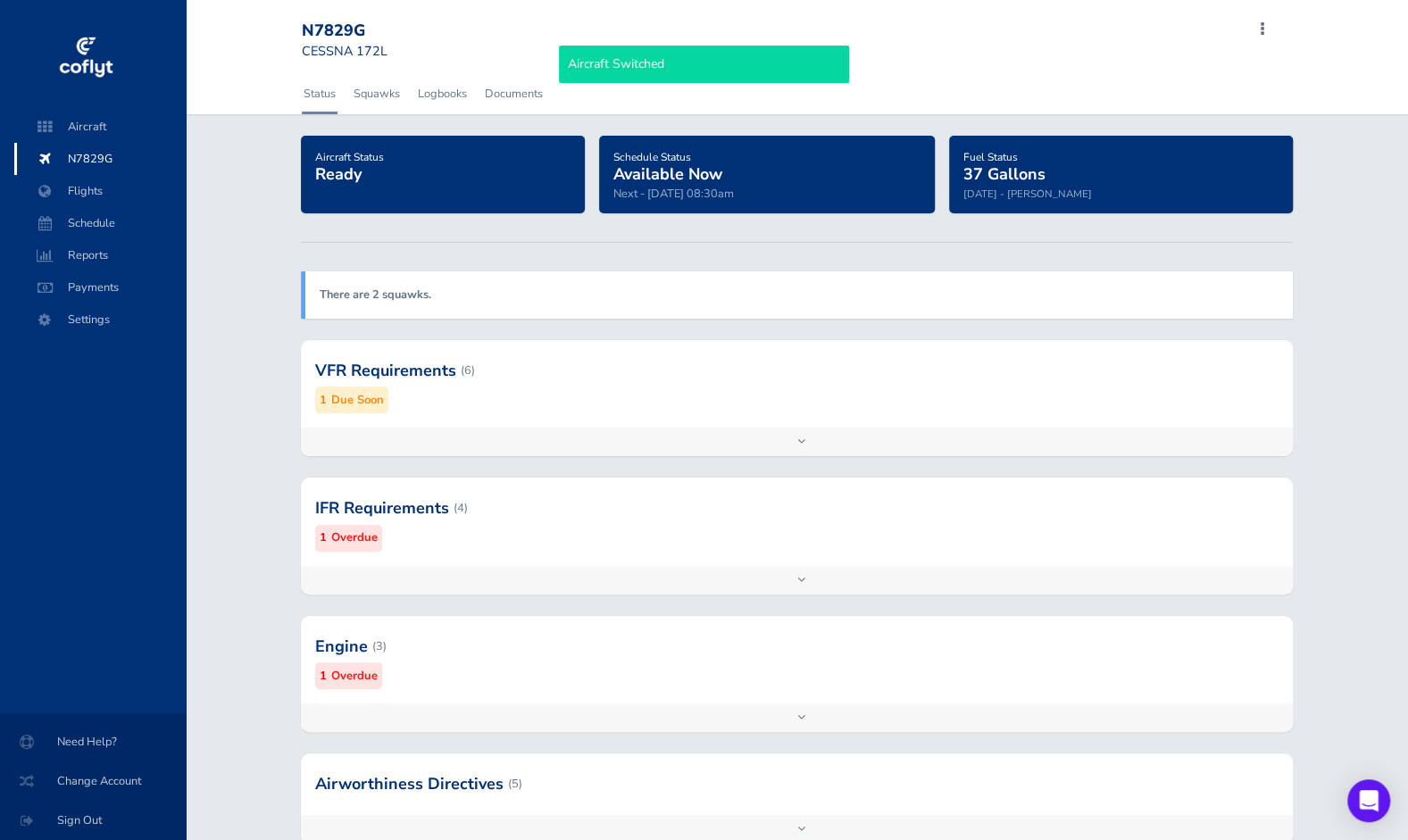
click at [778, 436] on div "Add inspection Edit" at bounding box center [796, 442] width 992 height 29
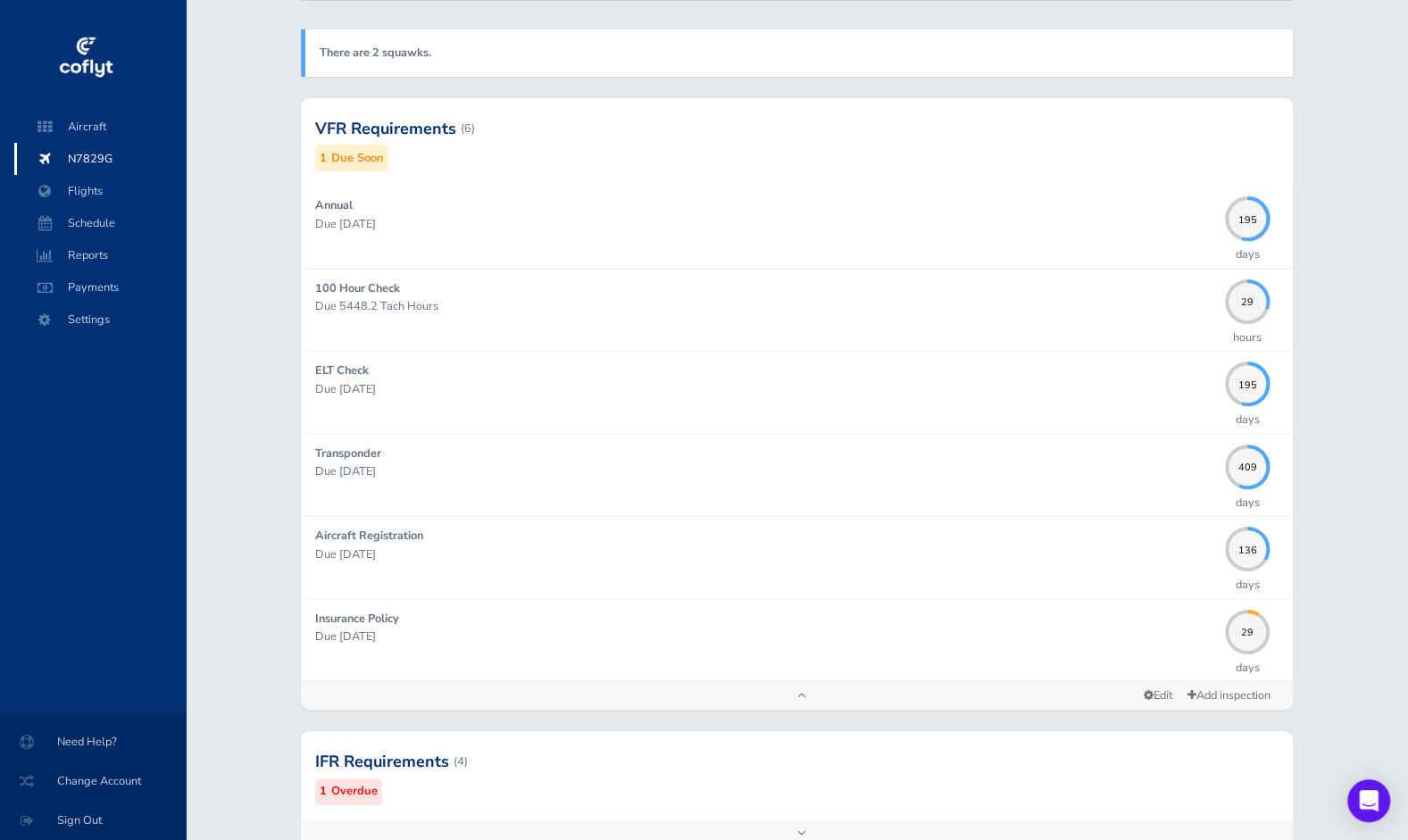
scroll to position [243, 0]
click at [147, 222] on span "Schedule" at bounding box center [100, 223] width 135 height 32
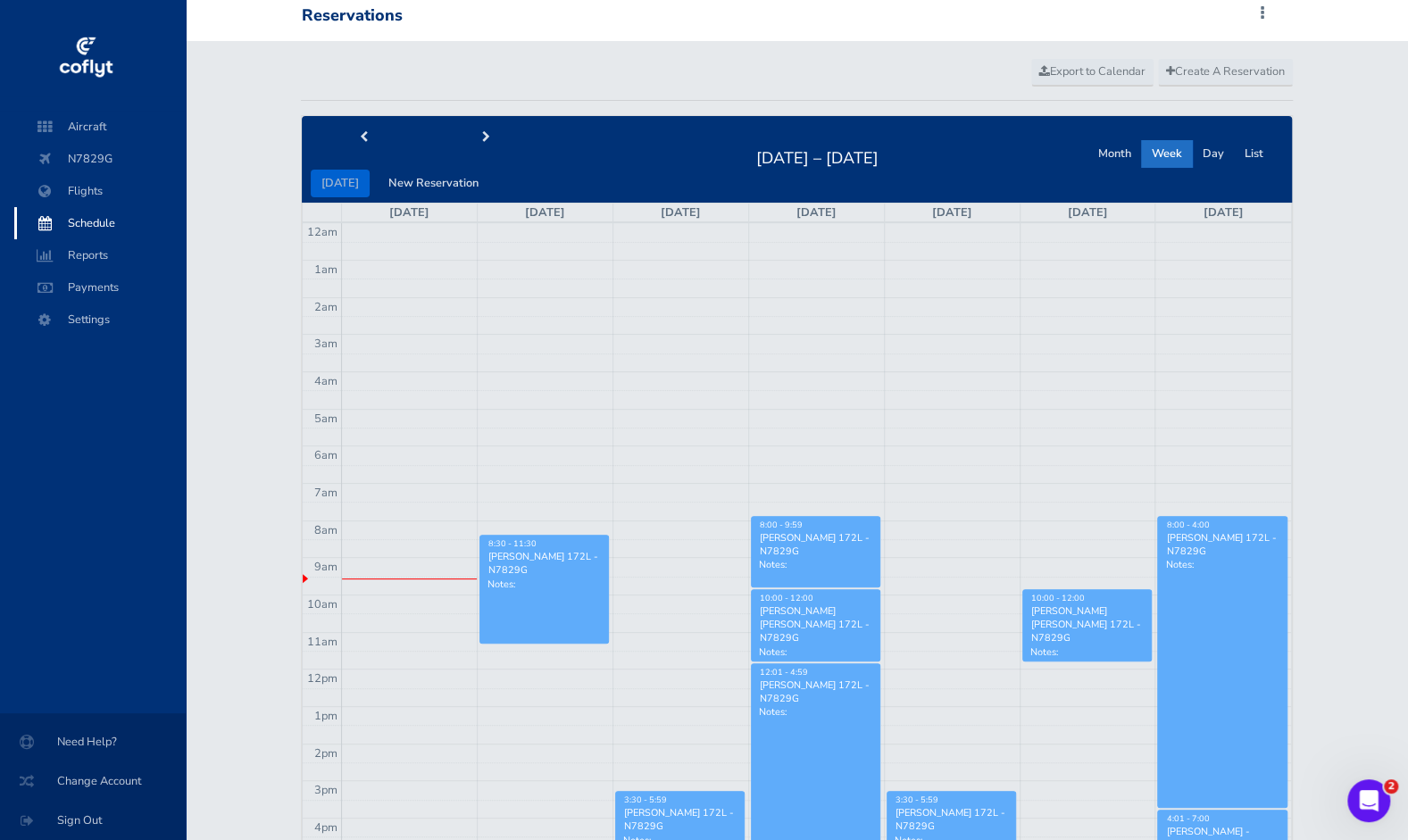
scroll to position [14, 0]
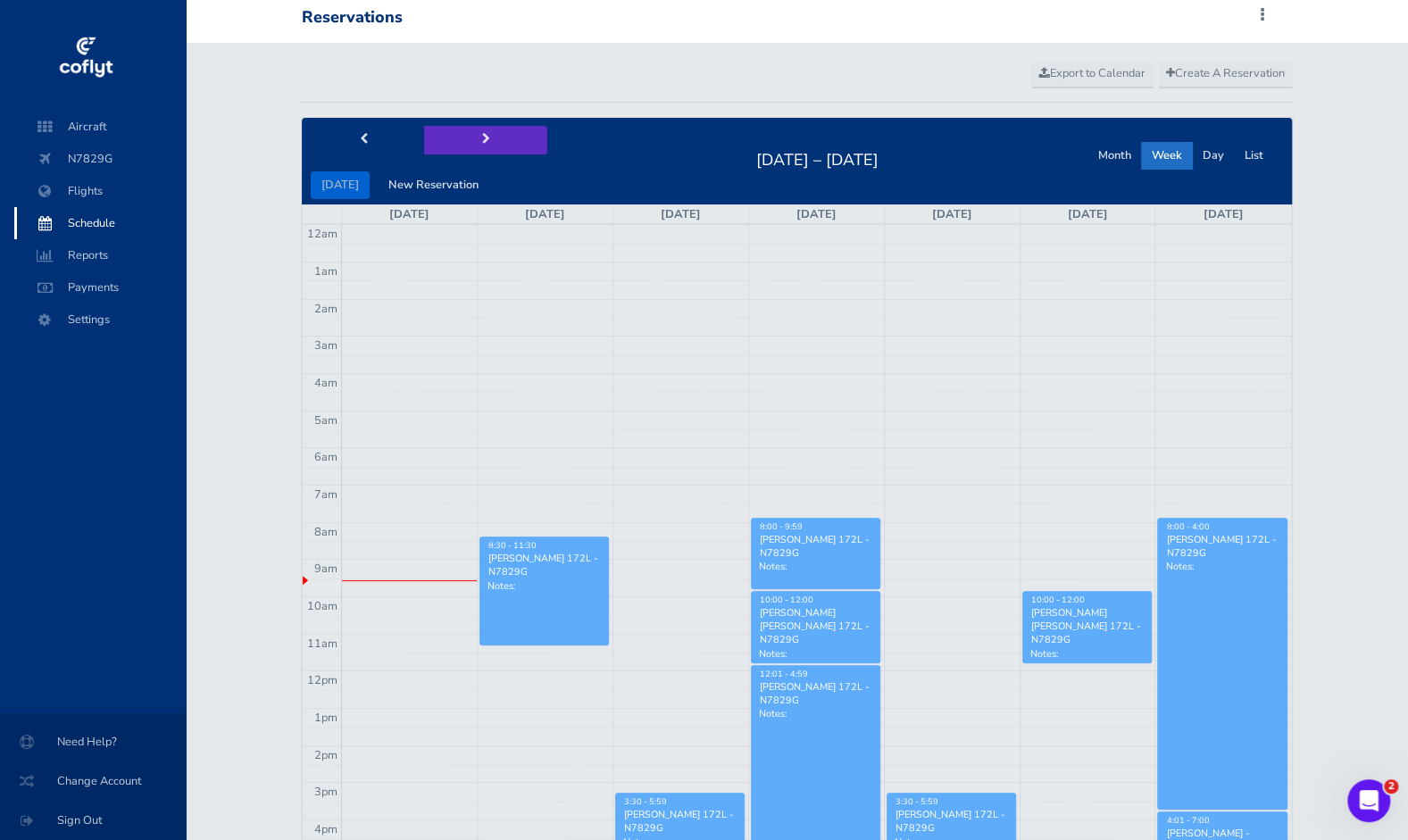
click at [482, 130] on button "next" at bounding box center [485, 139] width 123 height 28
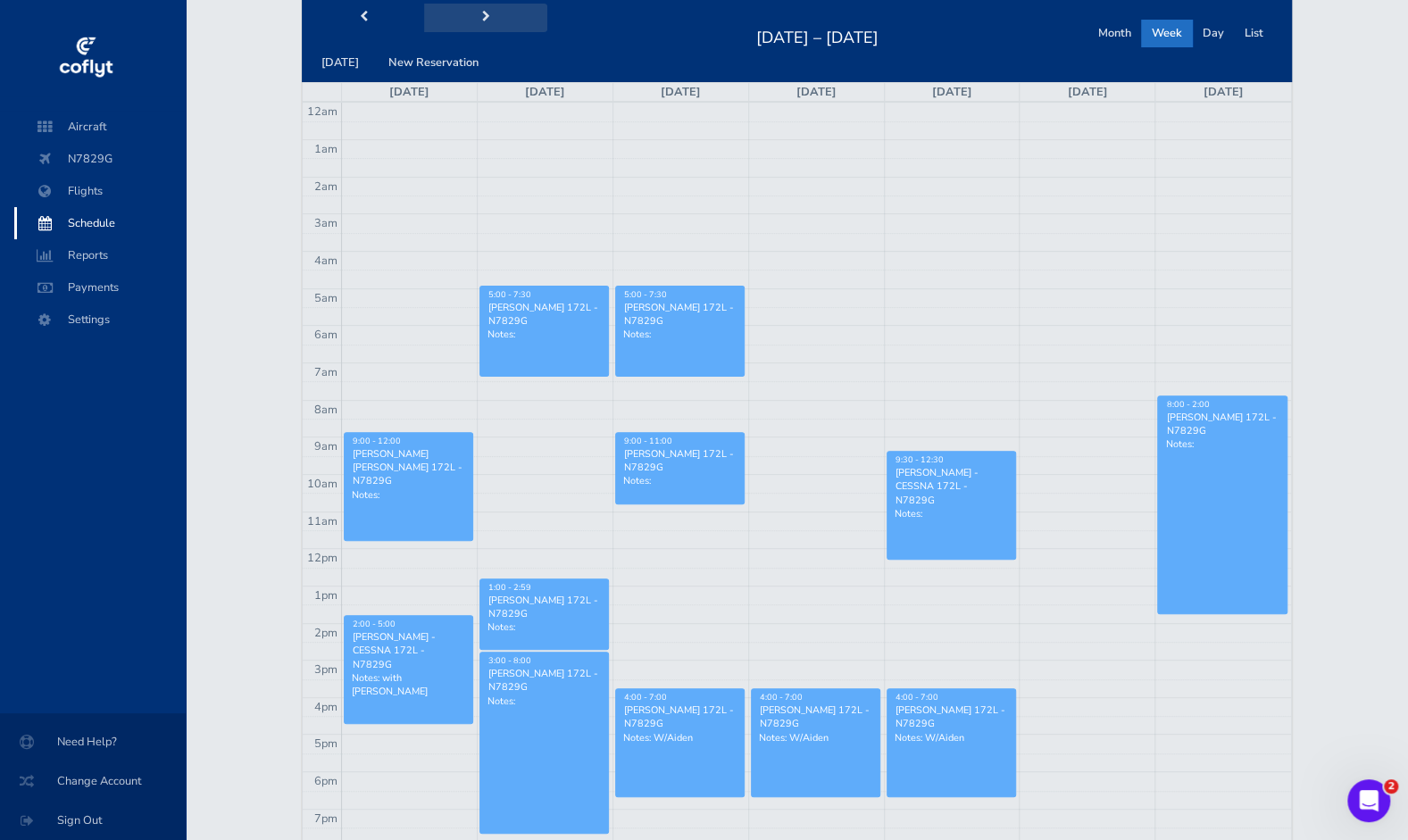
scroll to position [140, 0]
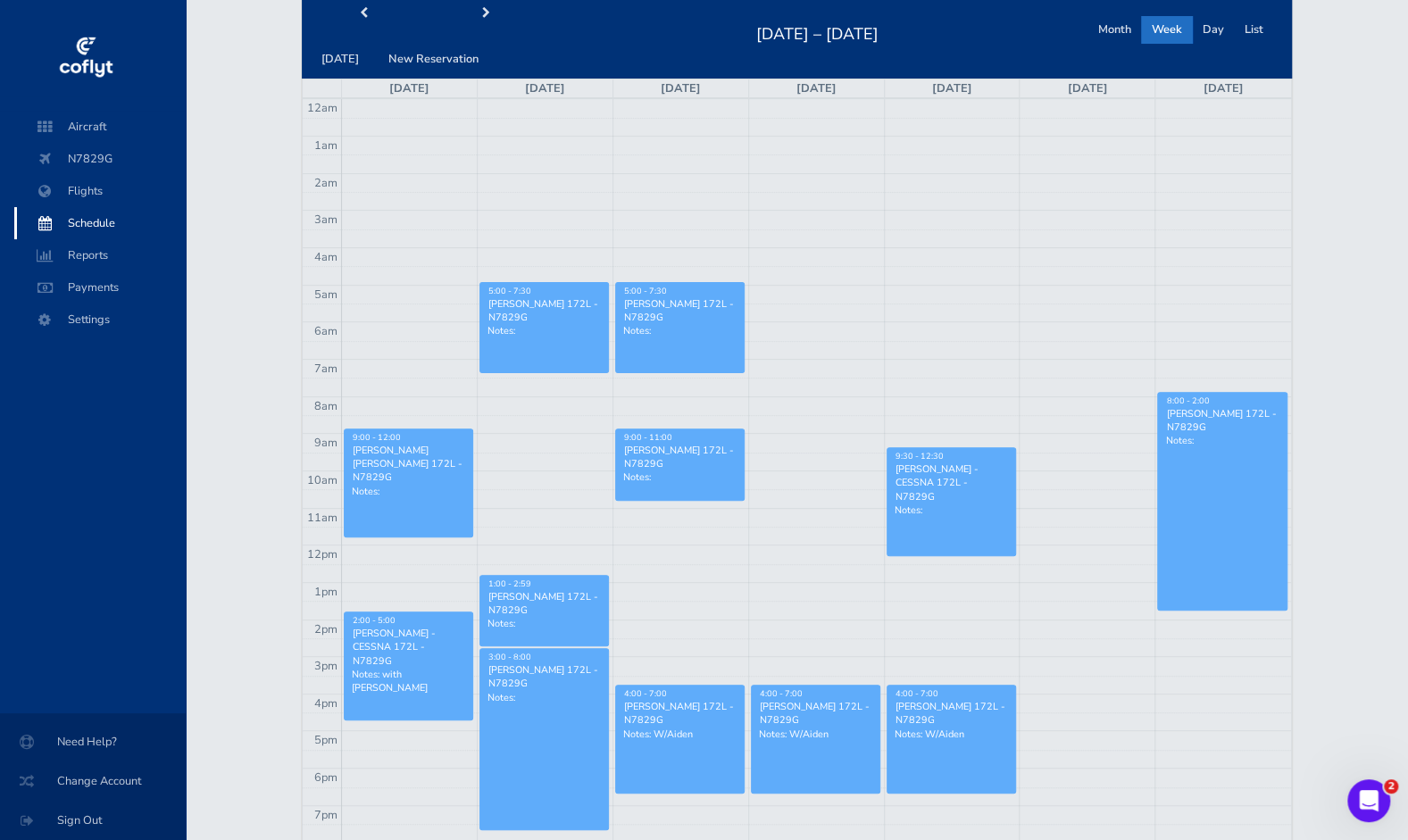
click at [1190, 474] on link "8:00 - 2:00 [PERSON_NAME] 172L - N7829G Notes:" at bounding box center [1221, 501] width 131 height 219
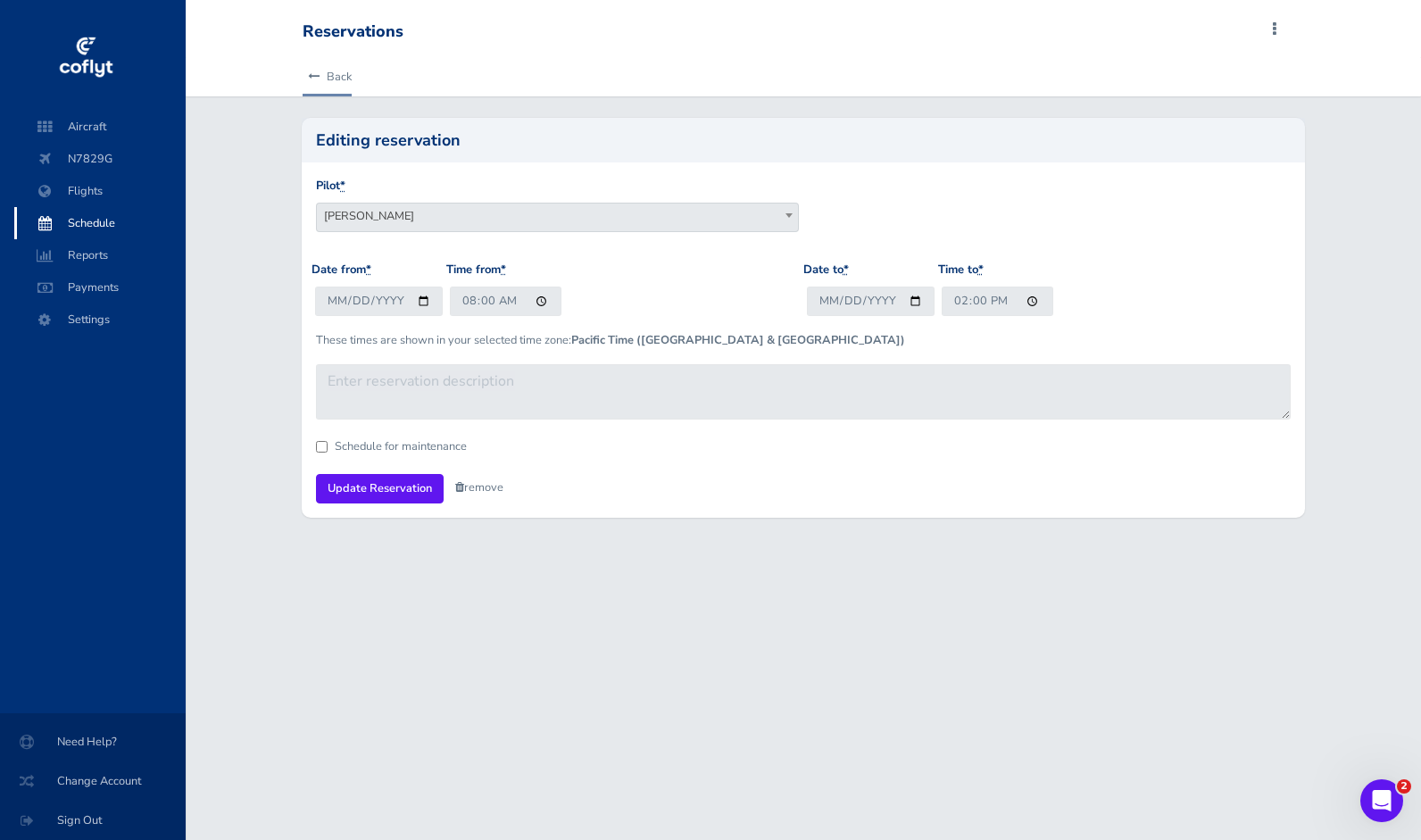
click at [315, 68] on link "Back" at bounding box center [328, 76] width 50 height 39
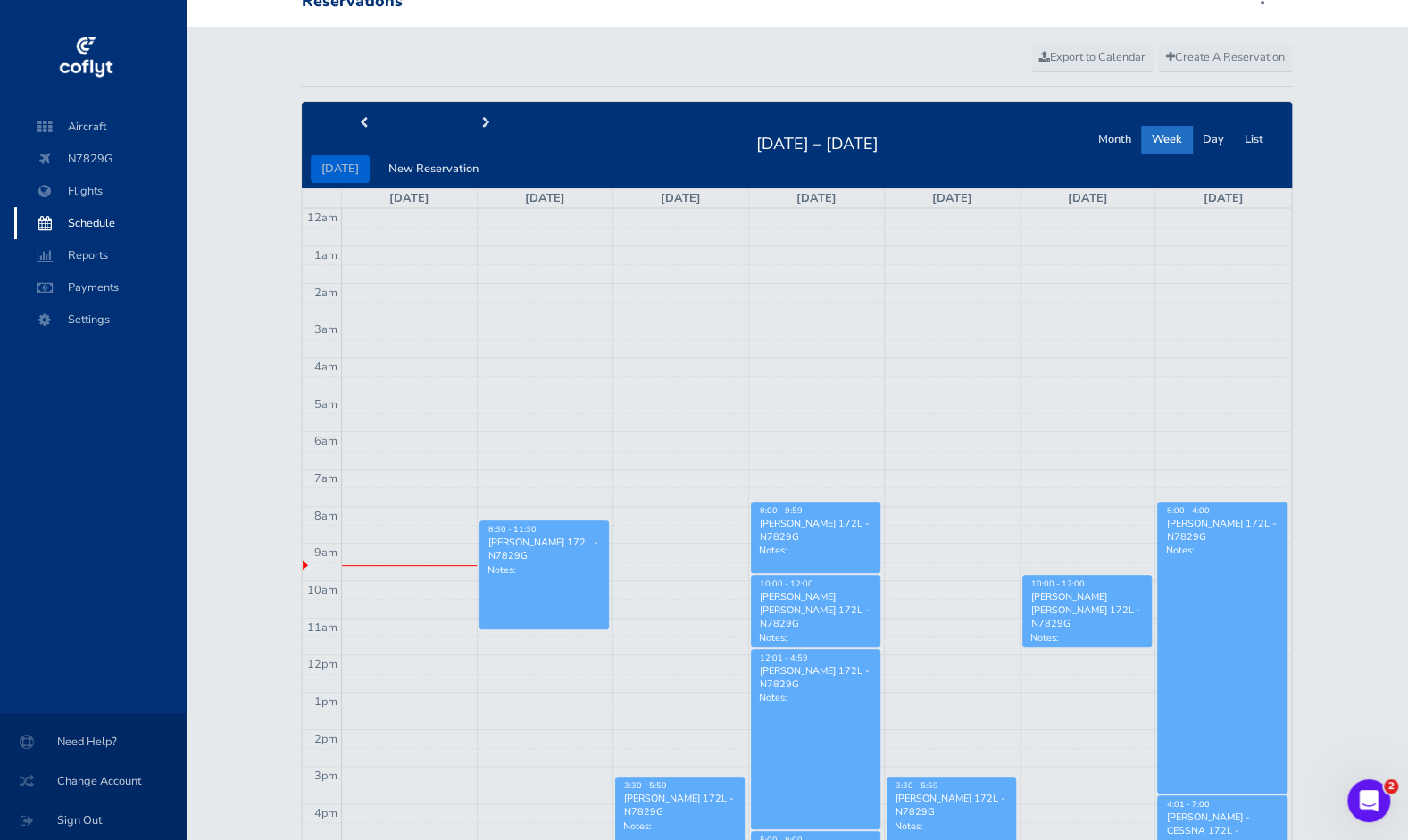
scroll to position [30, 0]
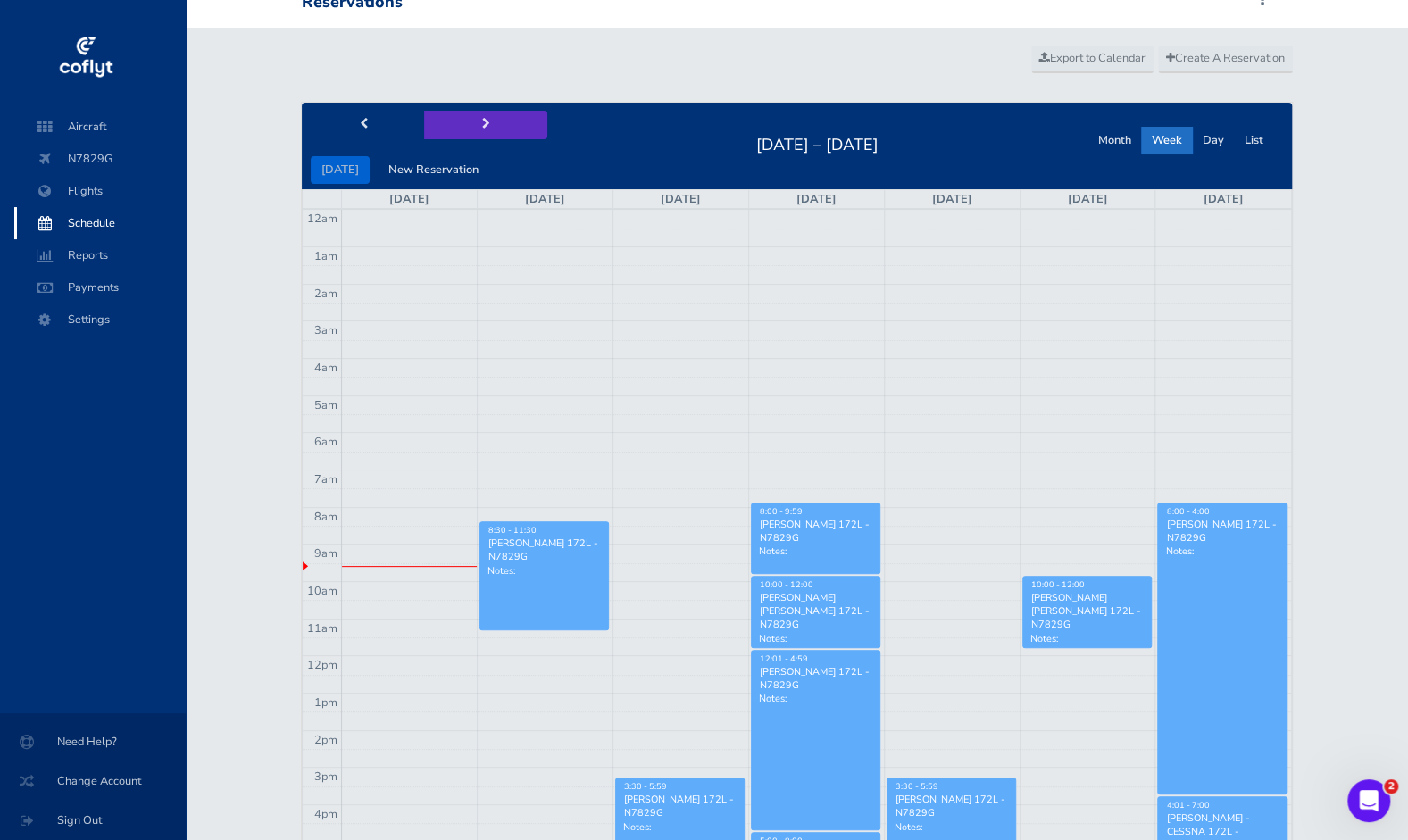
click at [498, 123] on button "next" at bounding box center [485, 124] width 123 height 28
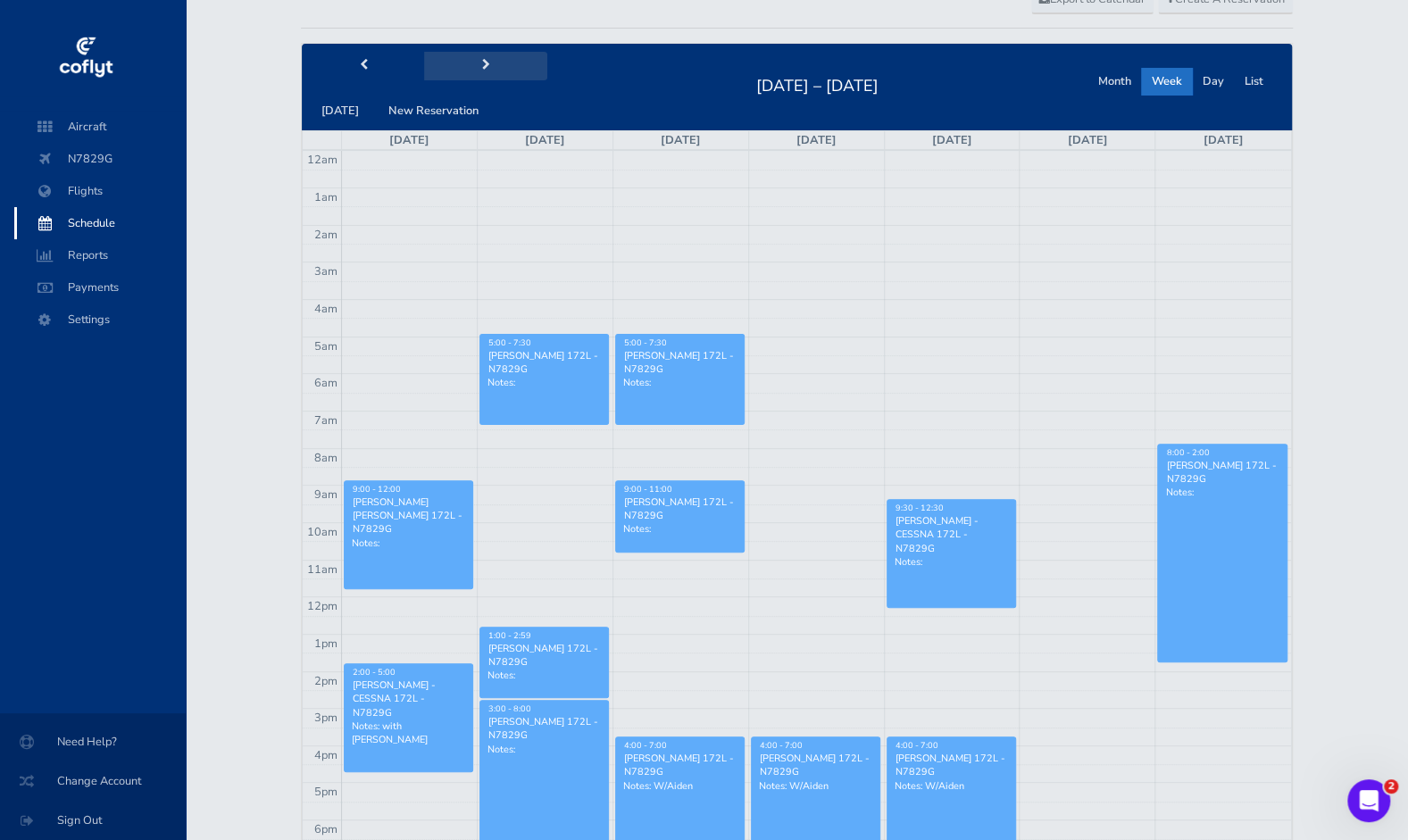
scroll to position [90, 0]
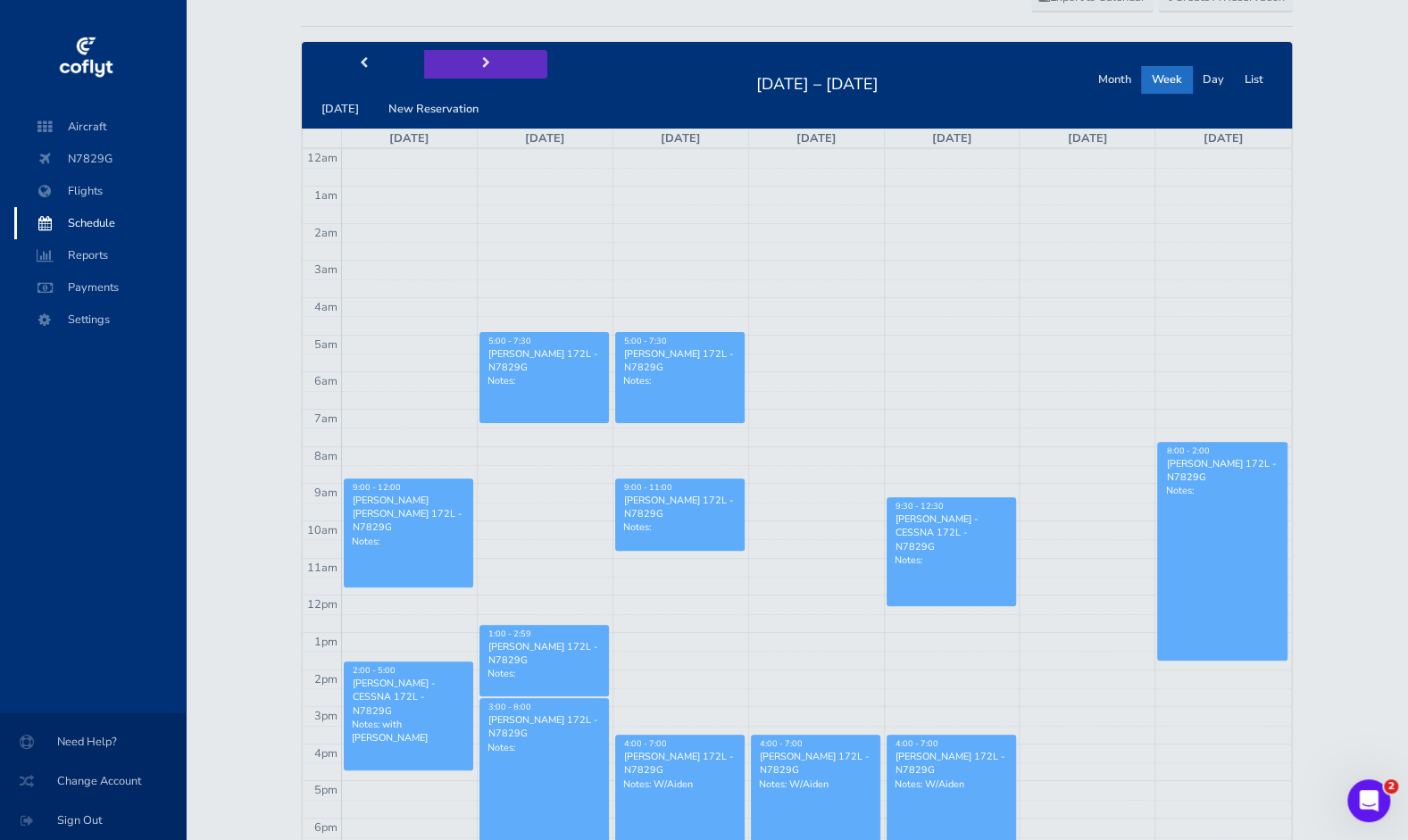
click at [490, 61] on button "next" at bounding box center [485, 63] width 123 height 28
